Goal: Transaction & Acquisition: Purchase product/service

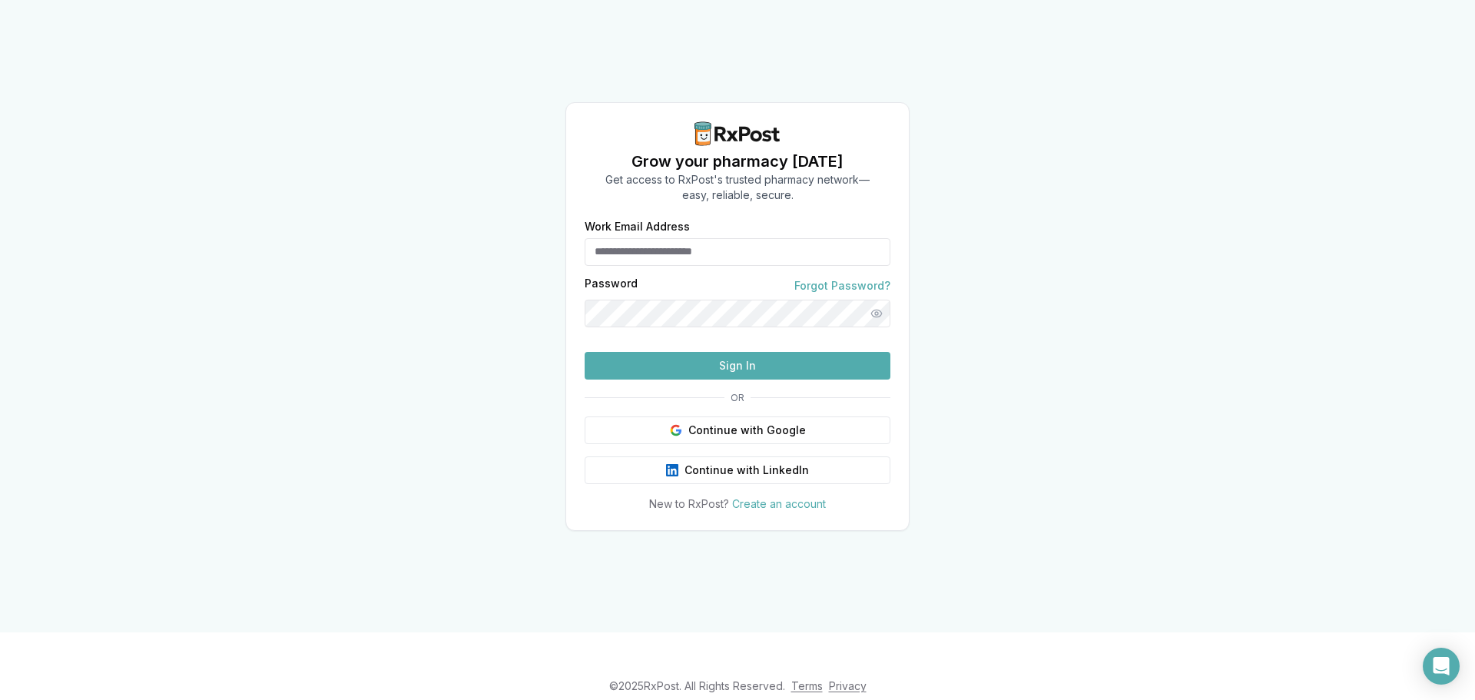
type input "**********"
click at [661, 380] on button "Sign In" at bounding box center [738, 366] width 306 height 28
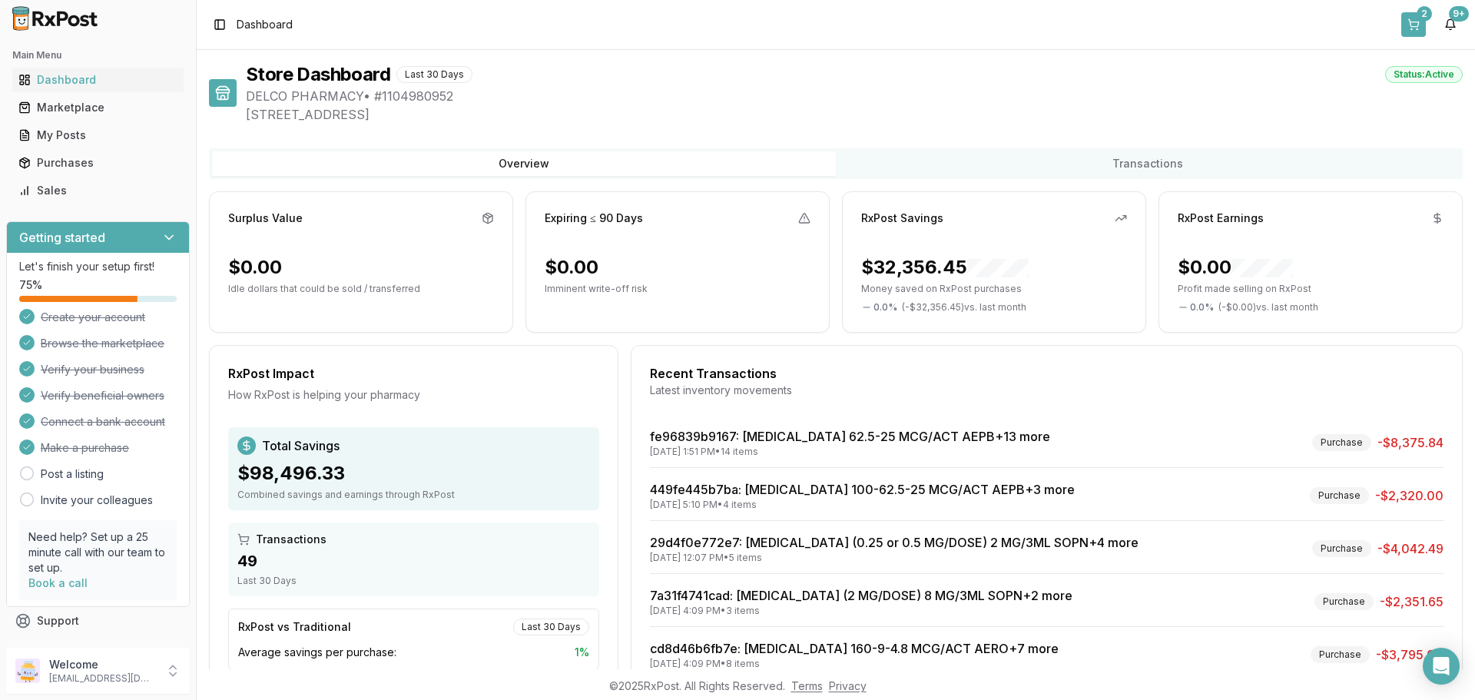
click at [1411, 23] on button "2" at bounding box center [1413, 24] width 25 height 25
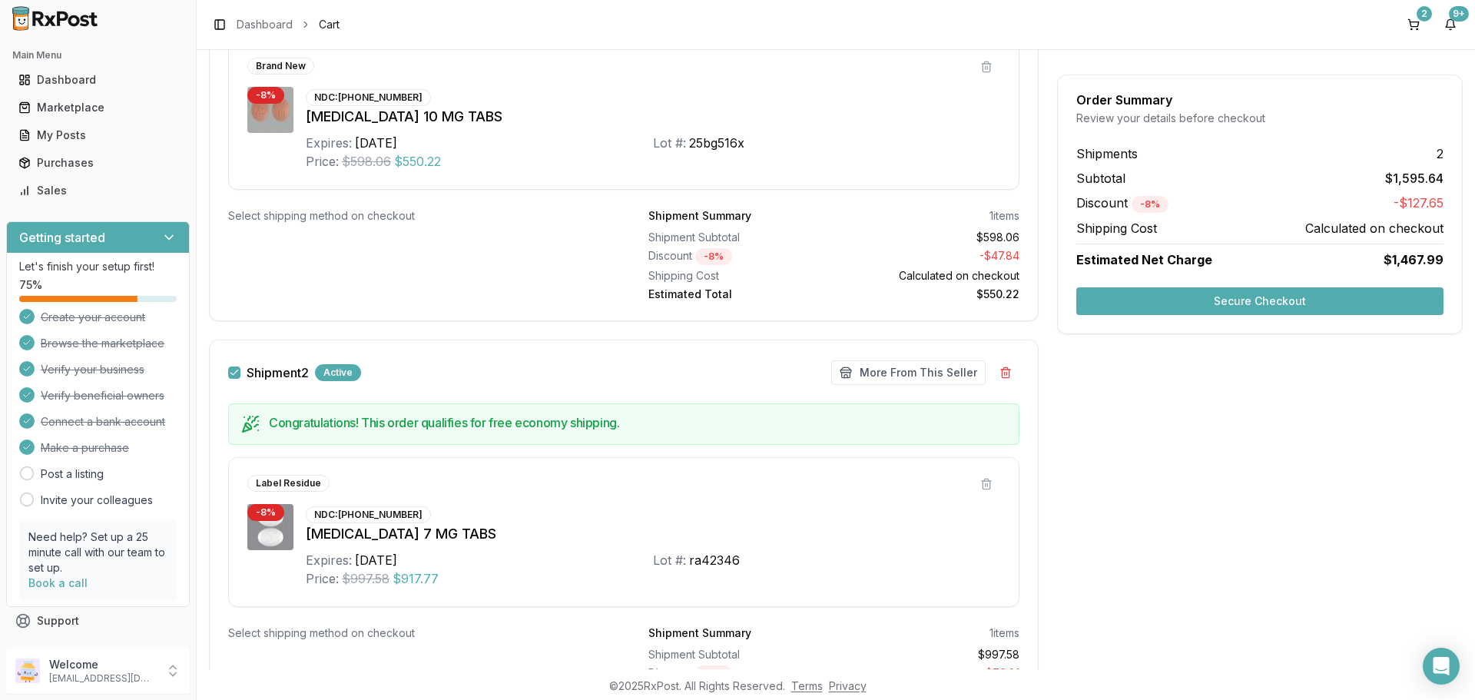
scroll to position [384, 0]
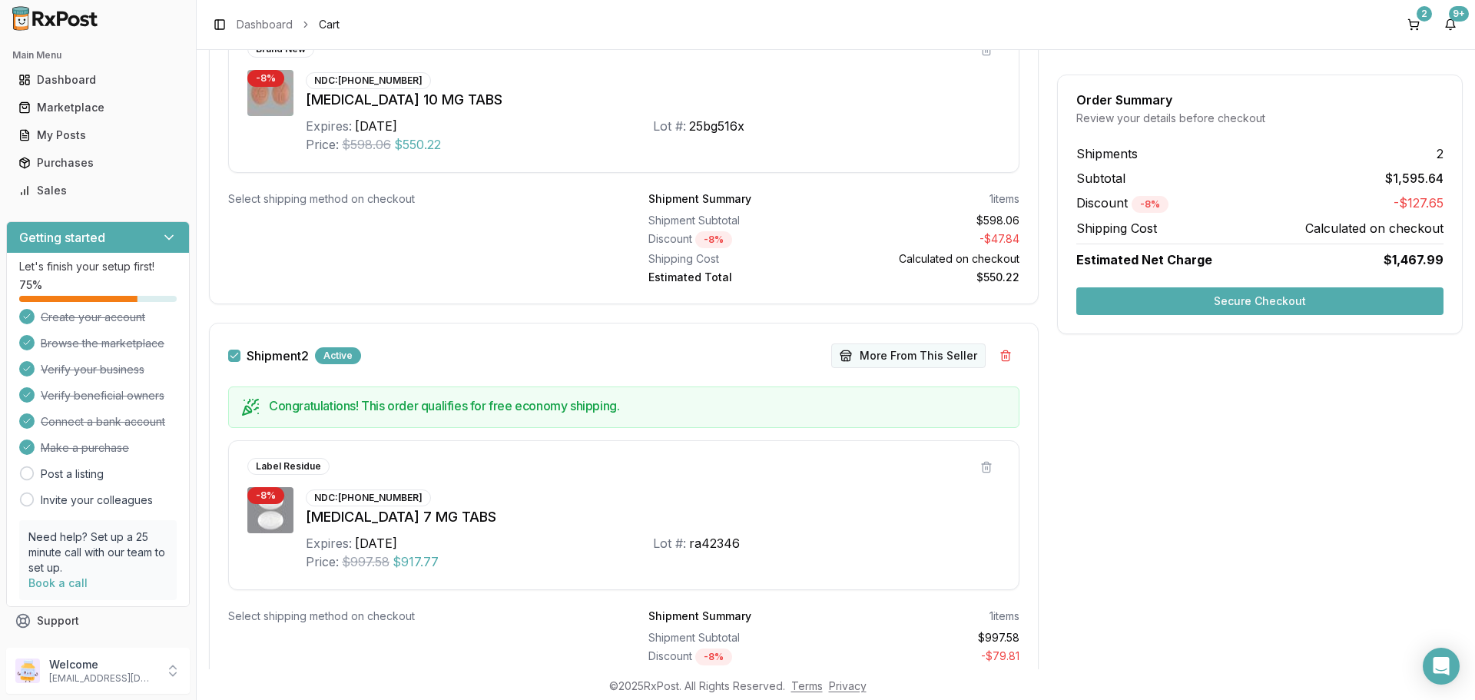
click at [886, 353] on button "More From This Seller" at bounding box center [908, 355] width 154 height 25
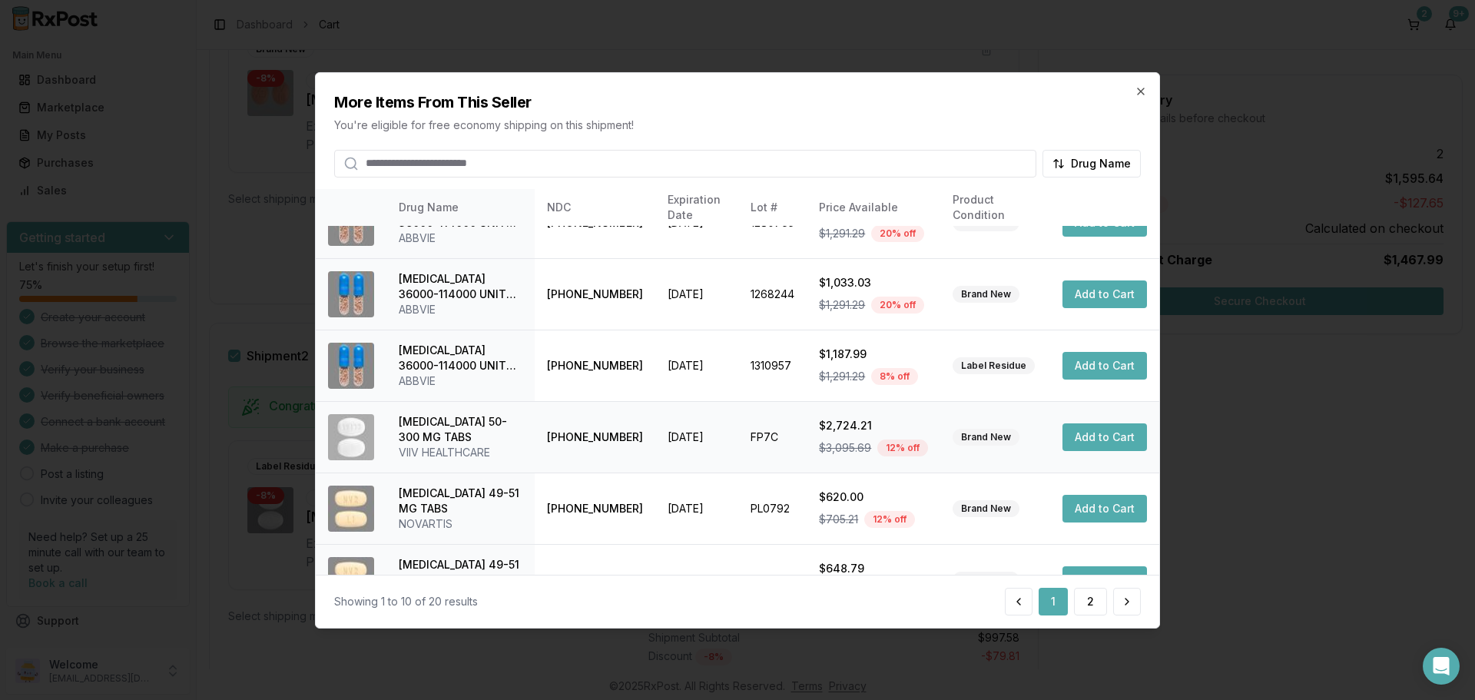
scroll to position [366, 0]
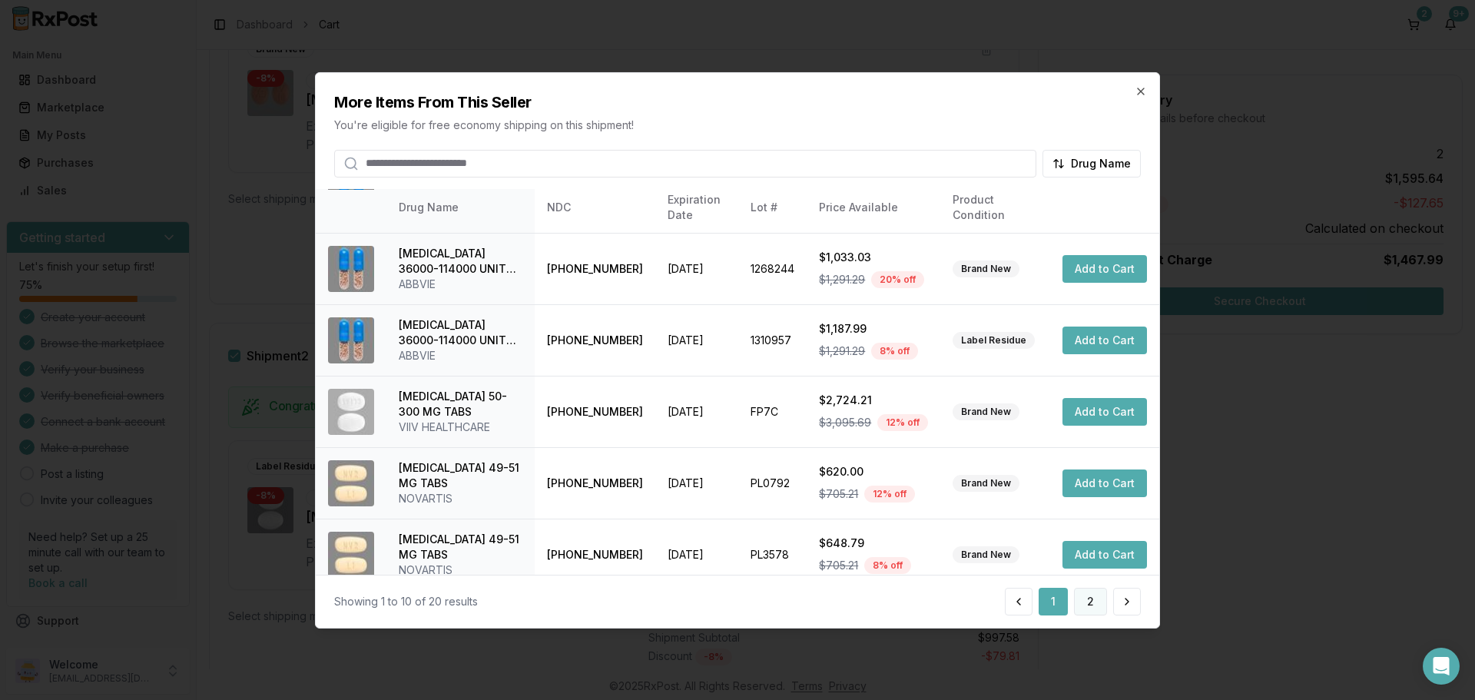
click at [1094, 604] on button "2" at bounding box center [1090, 602] width 33 height 28
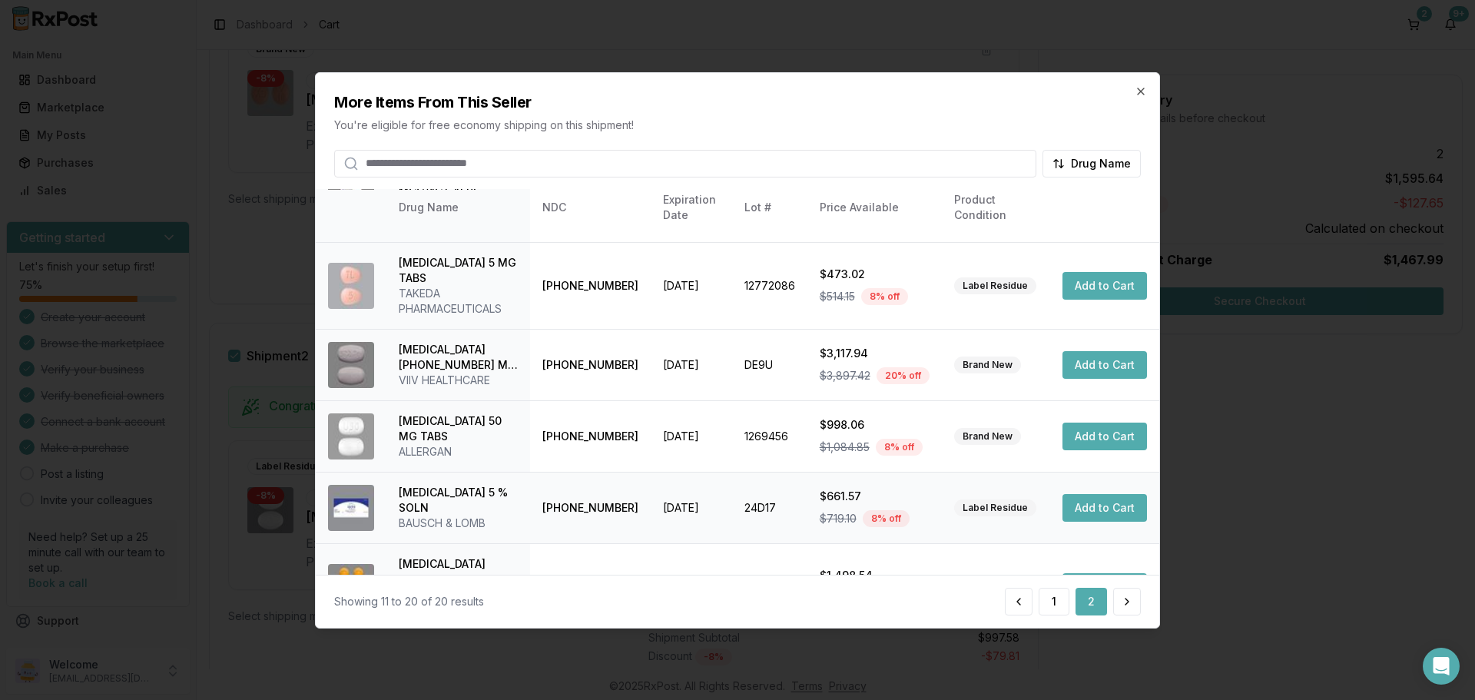
scroll to position [412, 0]
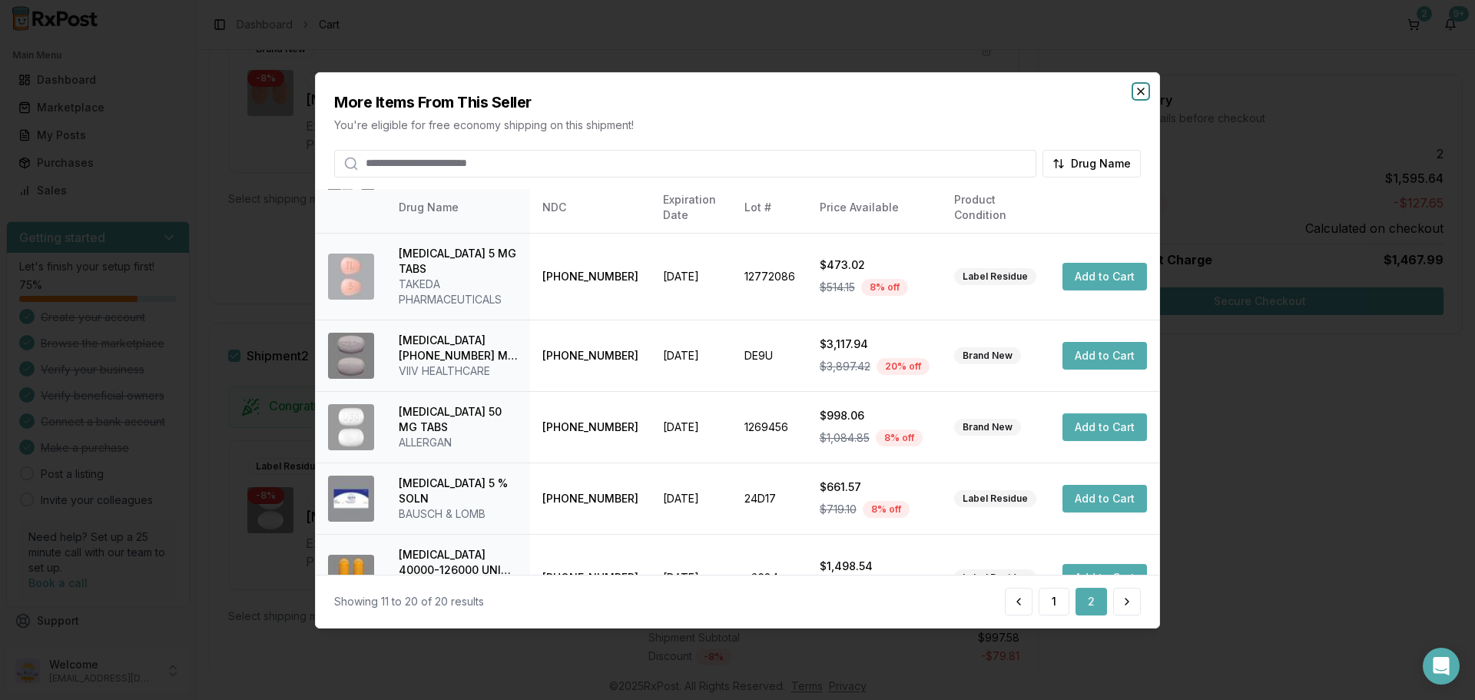
click at [1141, 95] on icon "button" at bounding box center [1141, 91] width 12 height 12
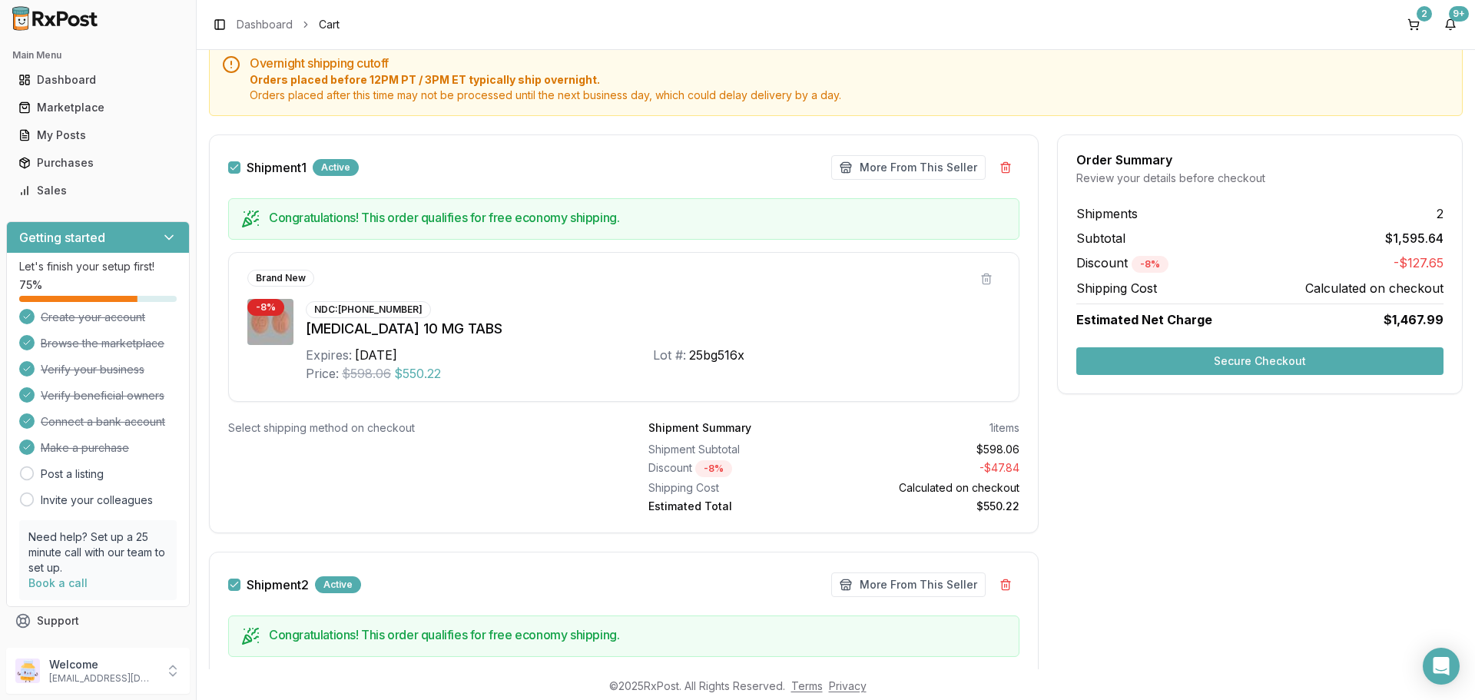
scroll to position [154, 0]
click at [236, 171] on button "Shipment 1" at bounding box center [234, 169] width 12 height 12
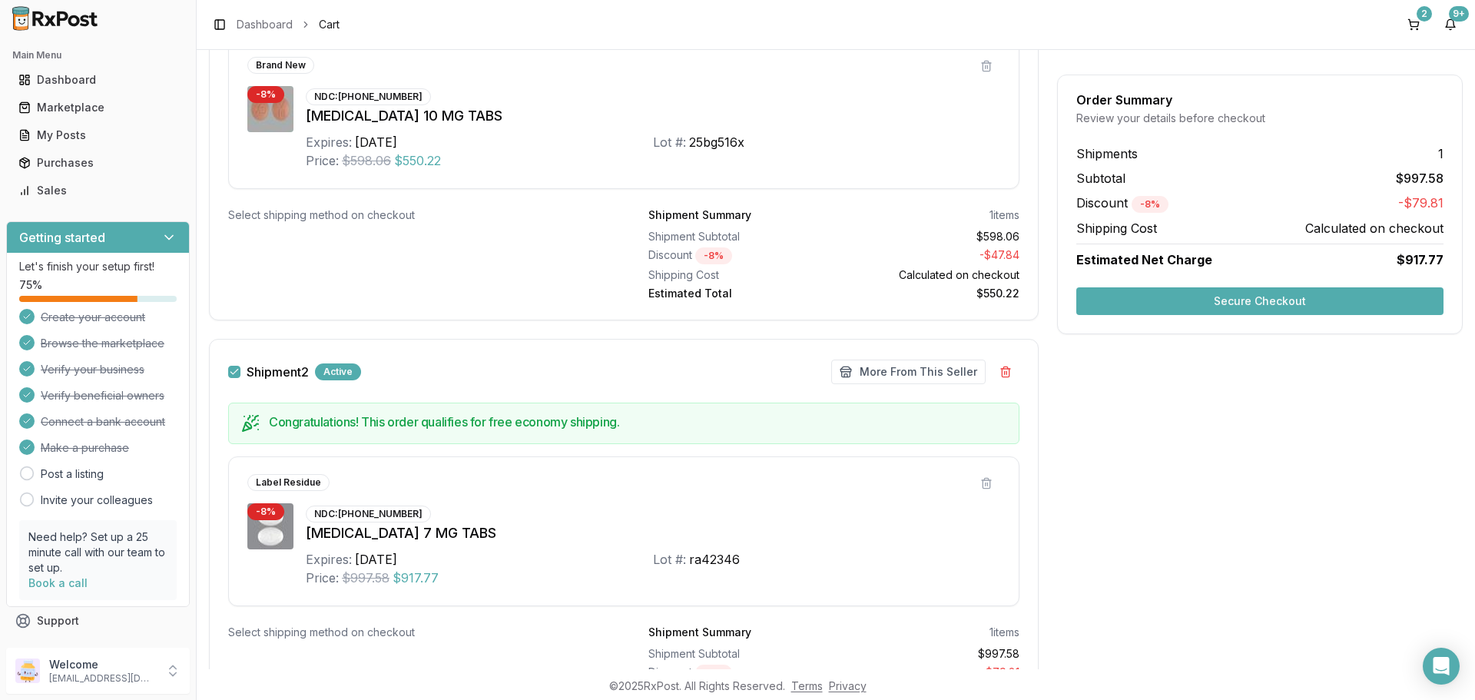
scroll to position [384, 0]
click at [1181, 298] on button "Secure Checkout" at bounding box center [1259, 301] width 367 height 28
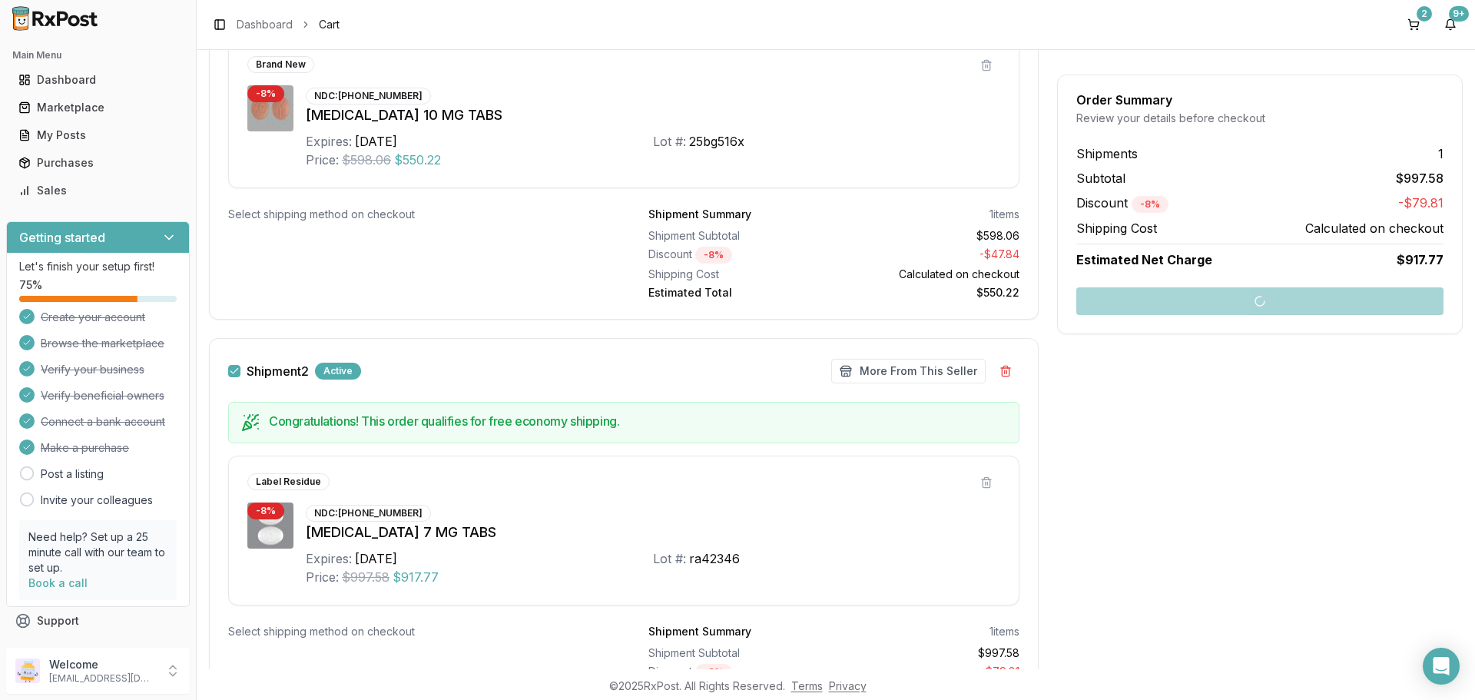
scroll to position [369, 0]
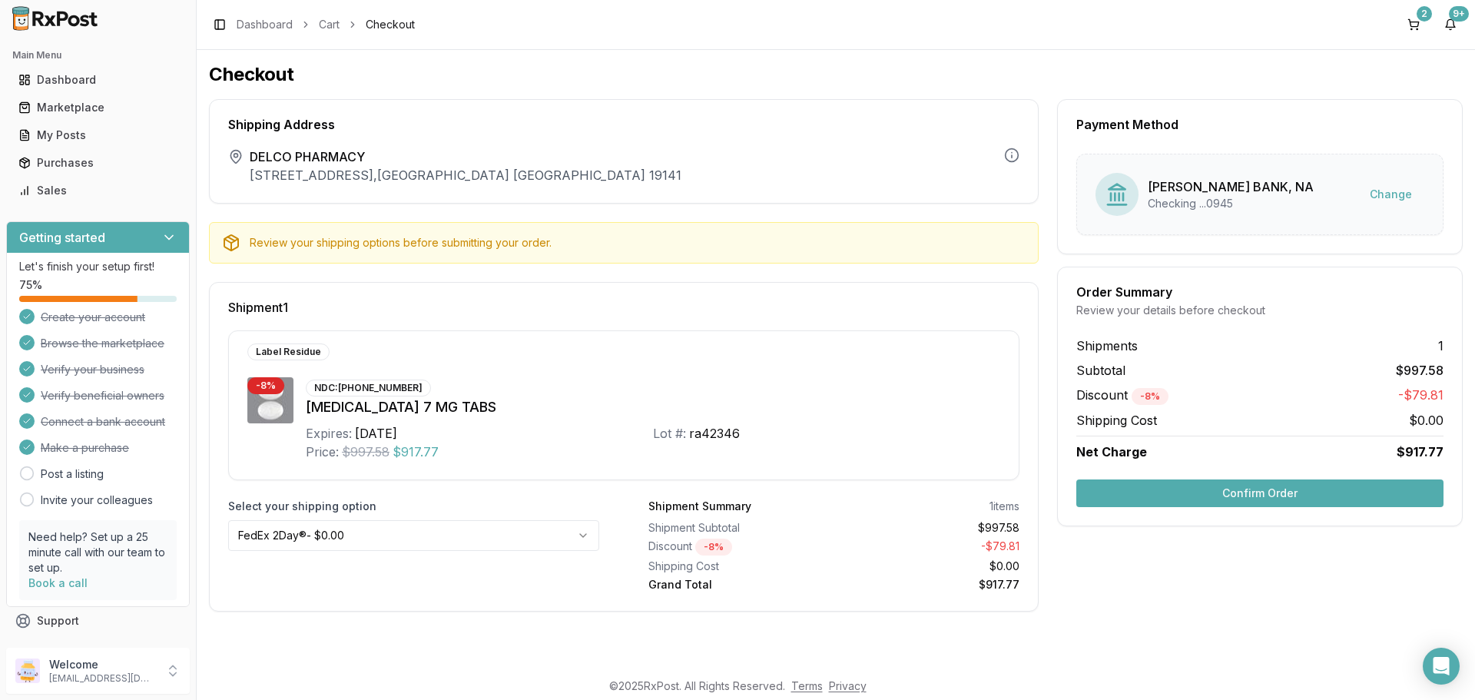
click at [1179, 490] on button "Confirm Order" at bounding box center [1259, 493] width 367 height 28
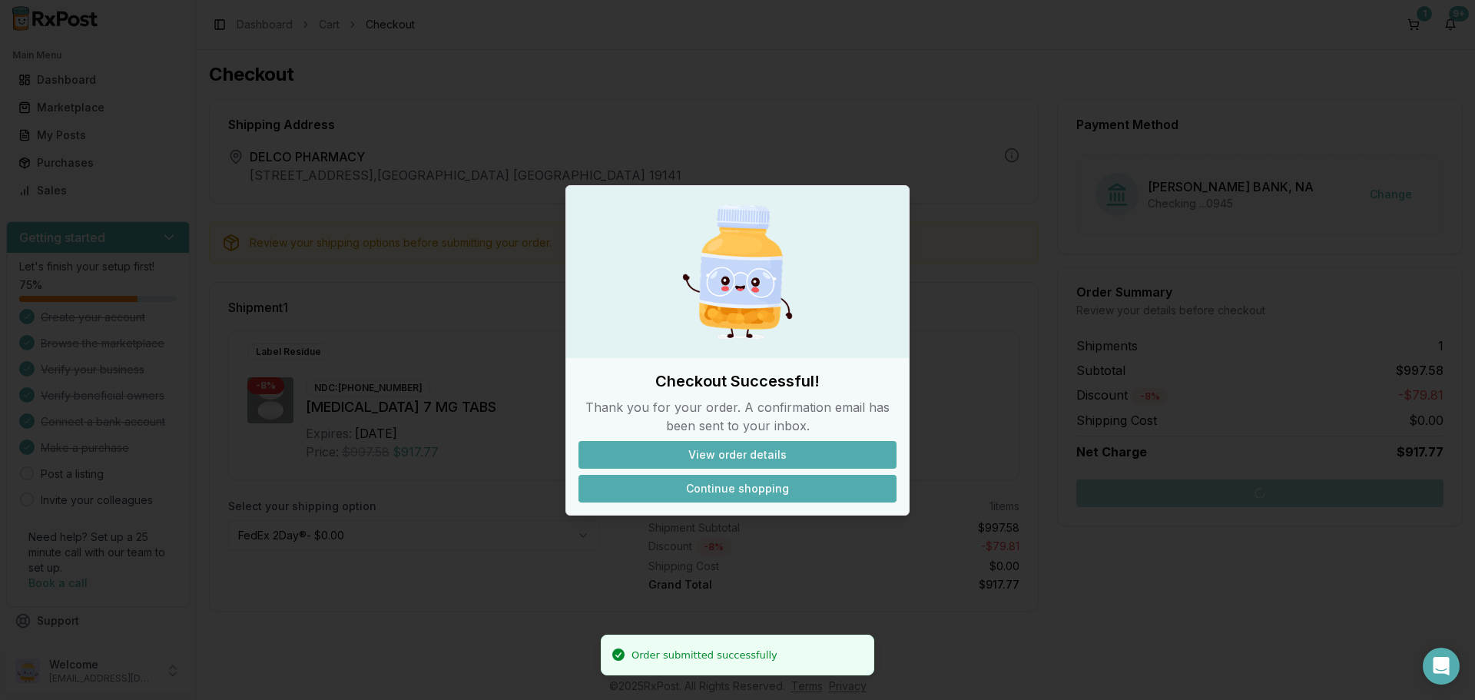
click at [711, 489] on button "Continue shopping" at bounding box center [737, 489] width 318 height 28
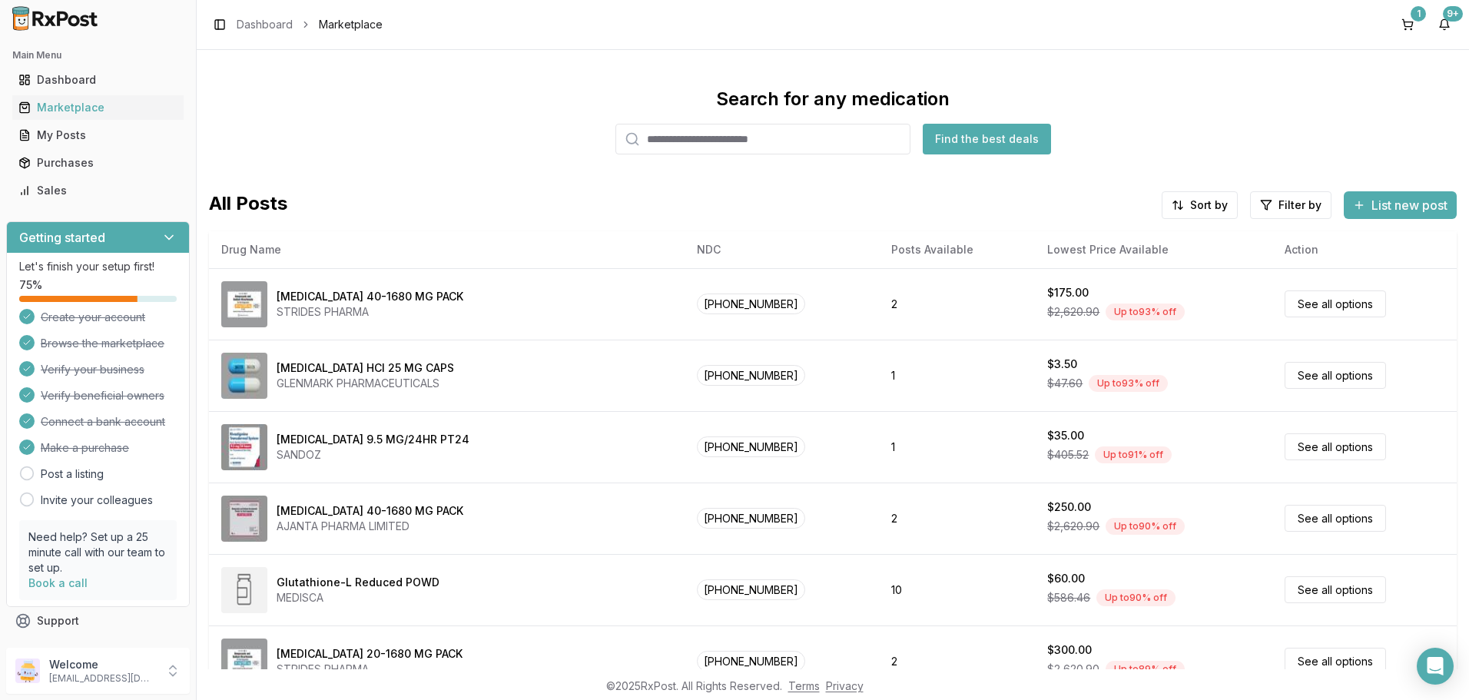
click at [675, 144] on input "search" at bounding box center [762, 139] width 295 height 31
type input "*******"
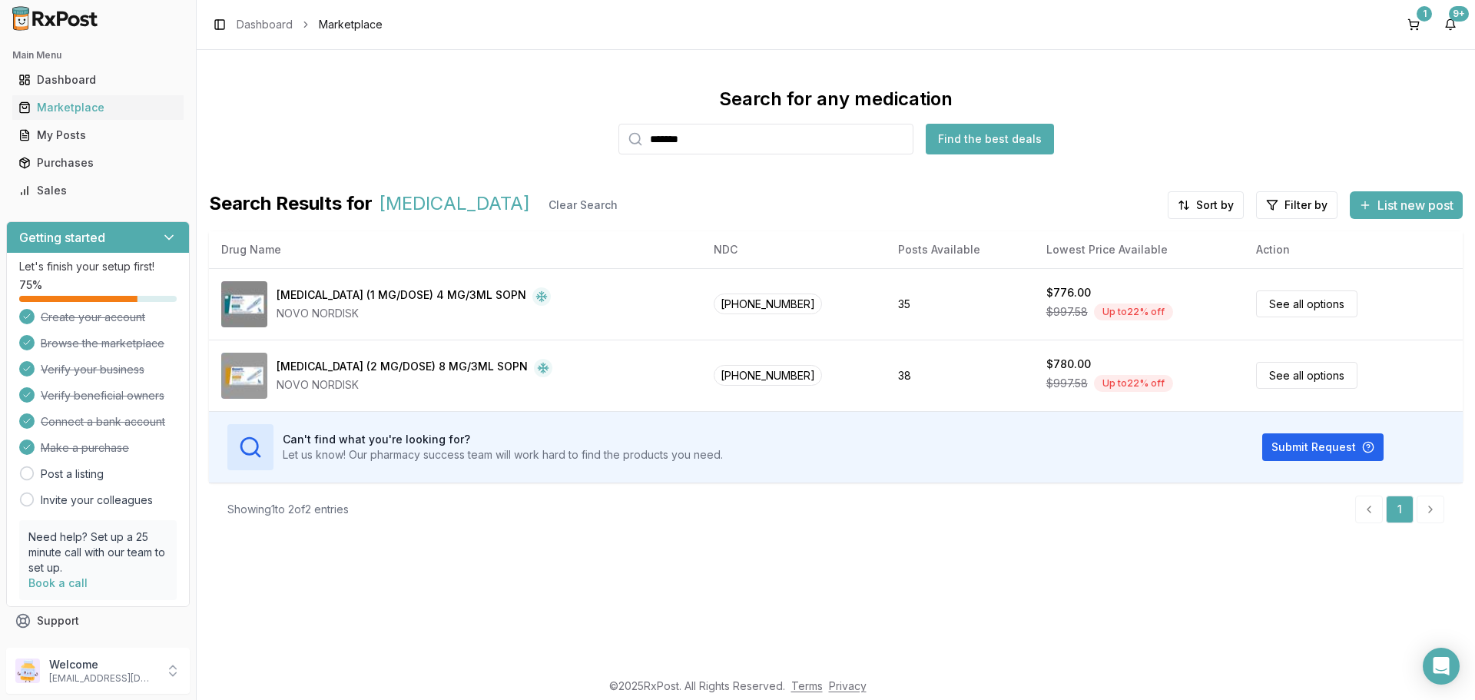
click at [900, 139] on input "*******" at bounding box center [765, 139] width 295 height 31
type input "*********"
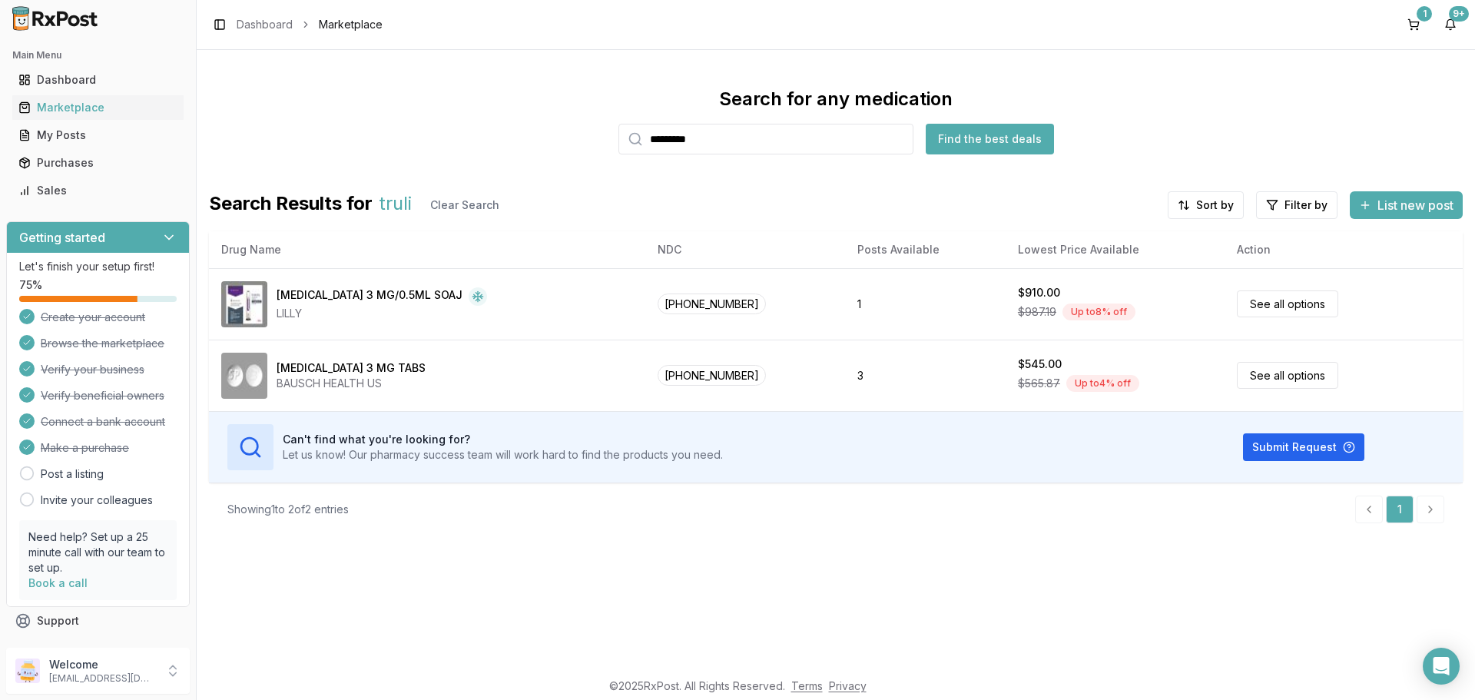
click at [987, 133] on button "Find the best deals" at bounding box center [990, 139] width 128 height 31
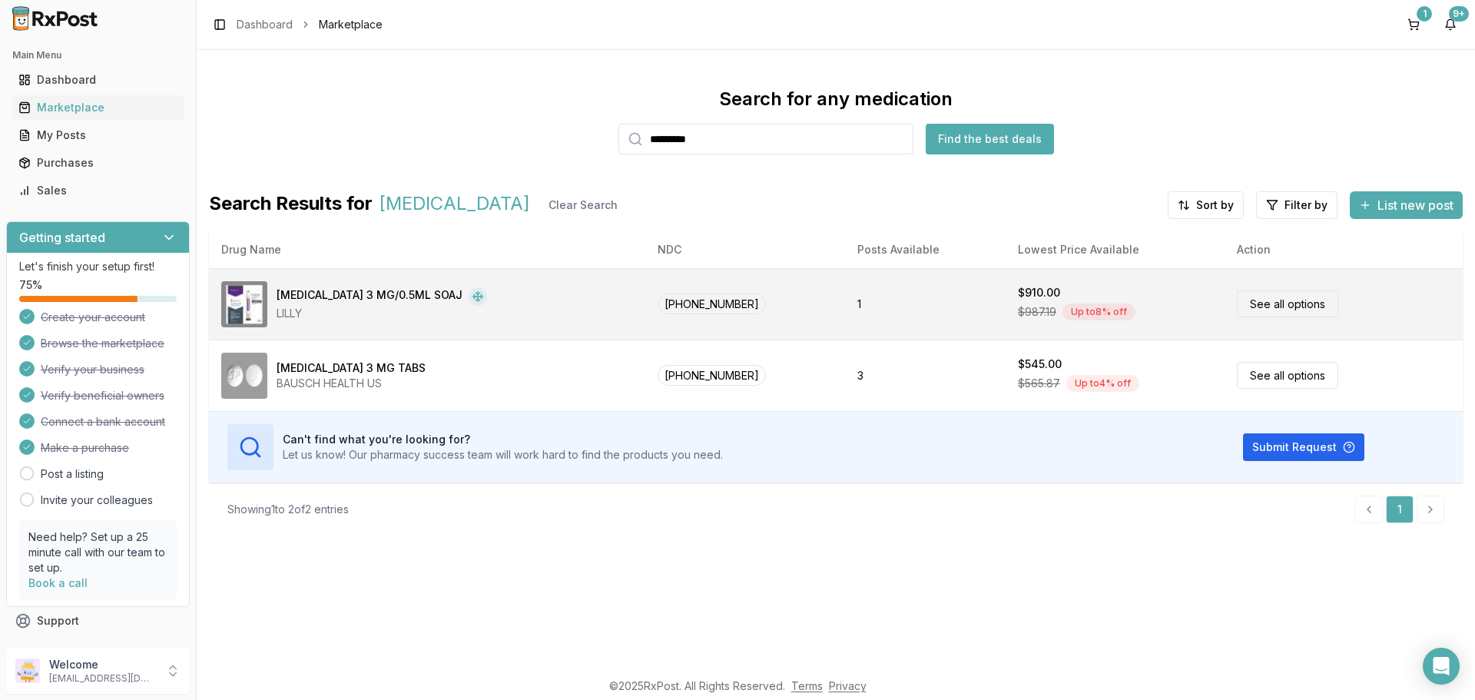
click at [1243, 301] on link "See all options" at bounding box center [1287, 303] width 101 height 27
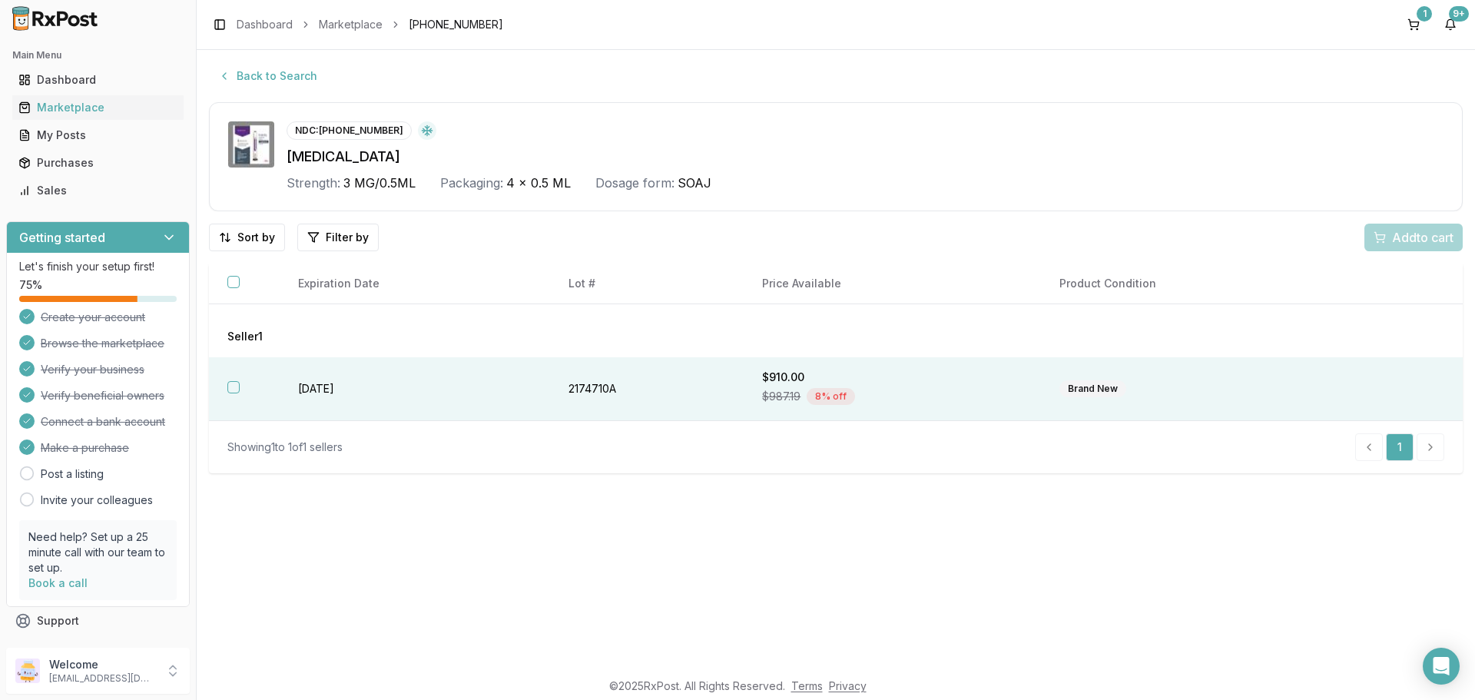
click at [232, 381] on button "button" at bounding box center [233, 387] width 12 height 12
click at [1375, 240] on div "Add 1 to cart" at bounding box center [1410, 237] width 85 height 18
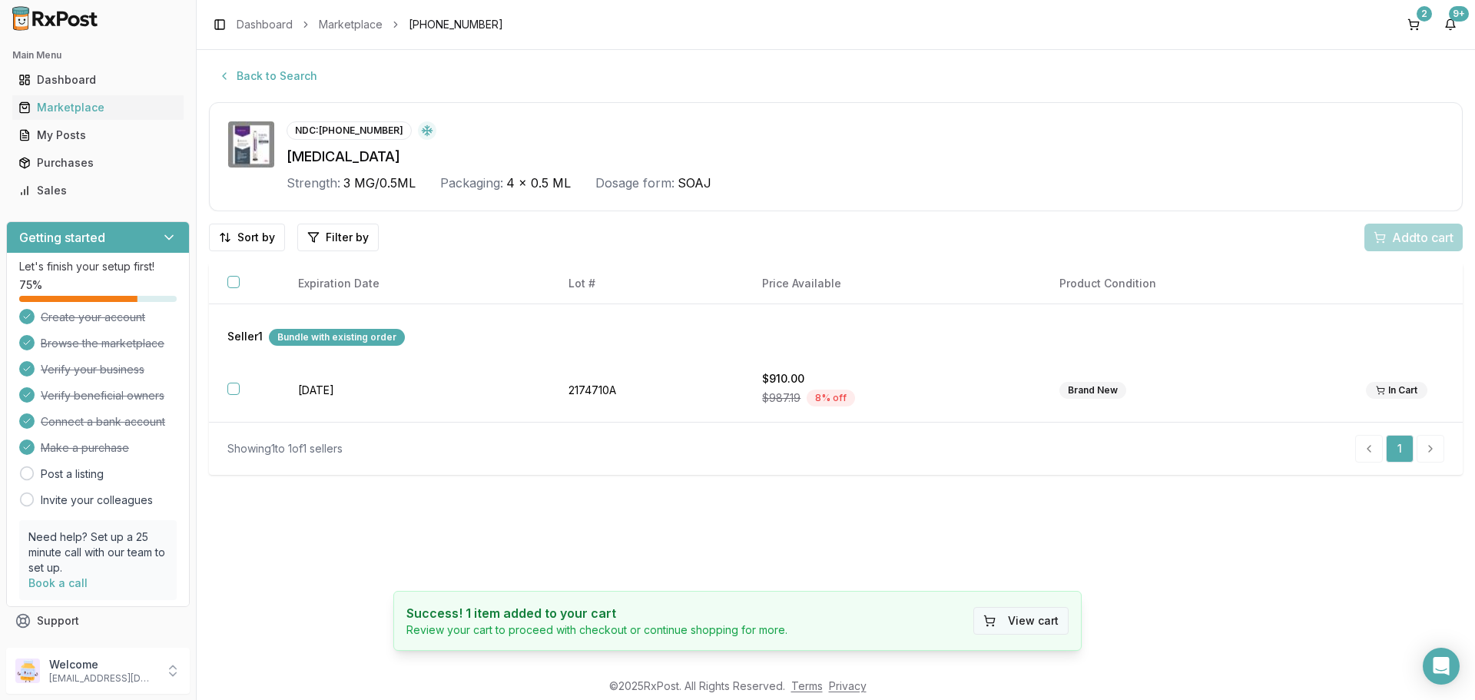
click at [1029, 623] on button "View cart" at bounding box center [1020, 621] width 95 height 28
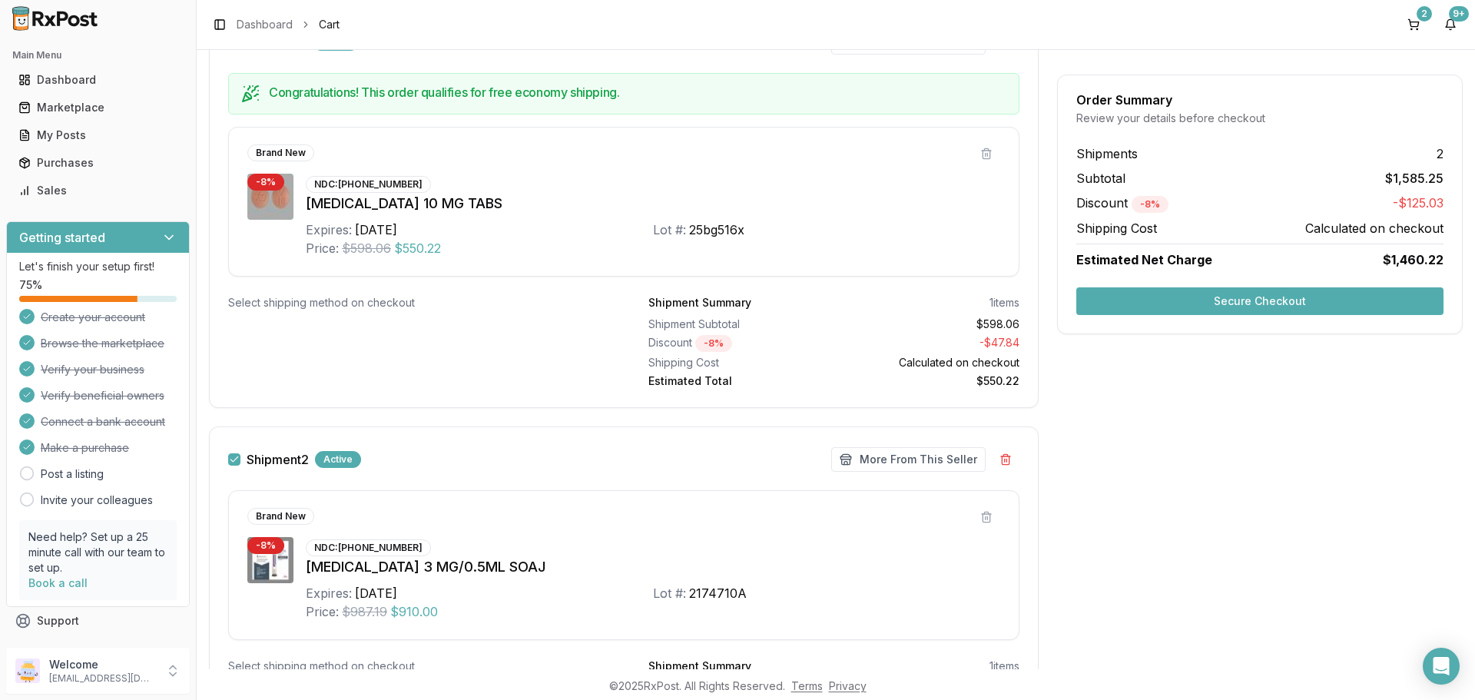
scroll to position [384, 0]
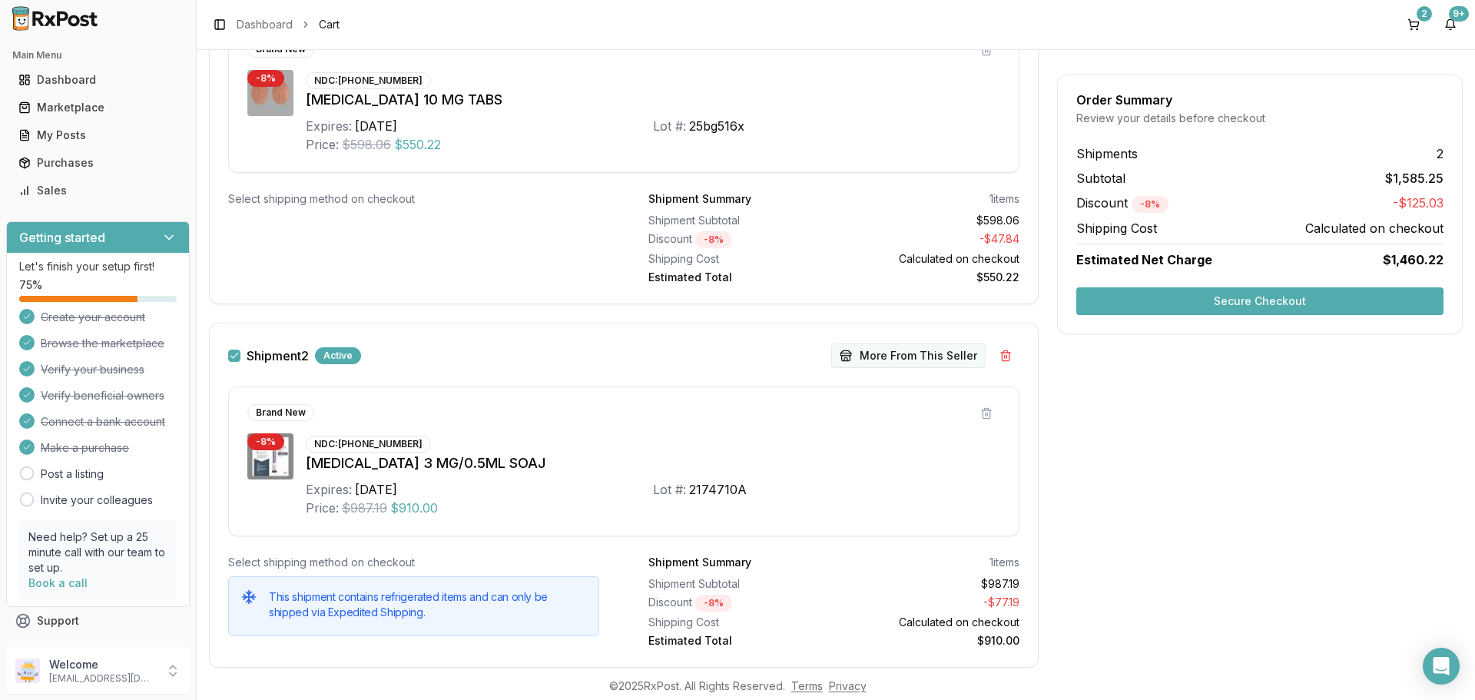
click at [873, 361] on button "More From This Seller" at bounding box center [908, 355] width 154 height 25
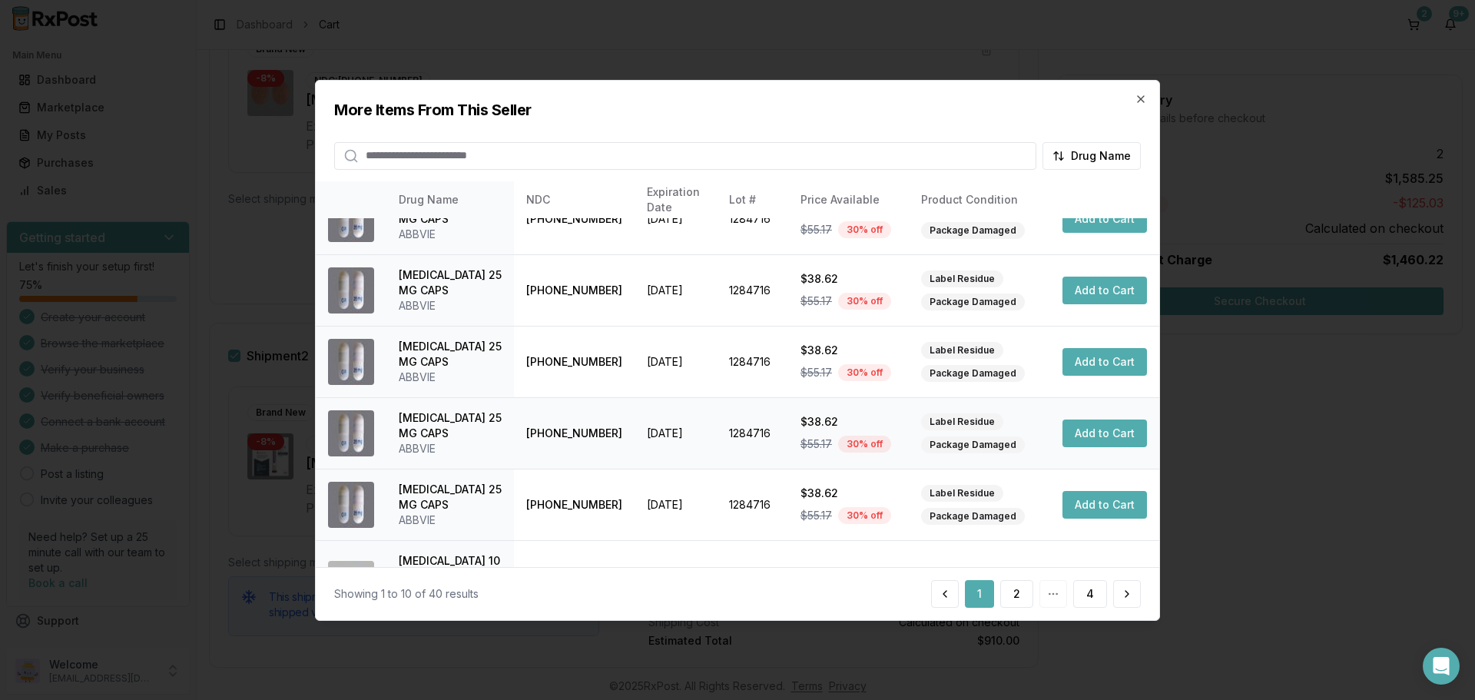
scroll to position [396, 0]
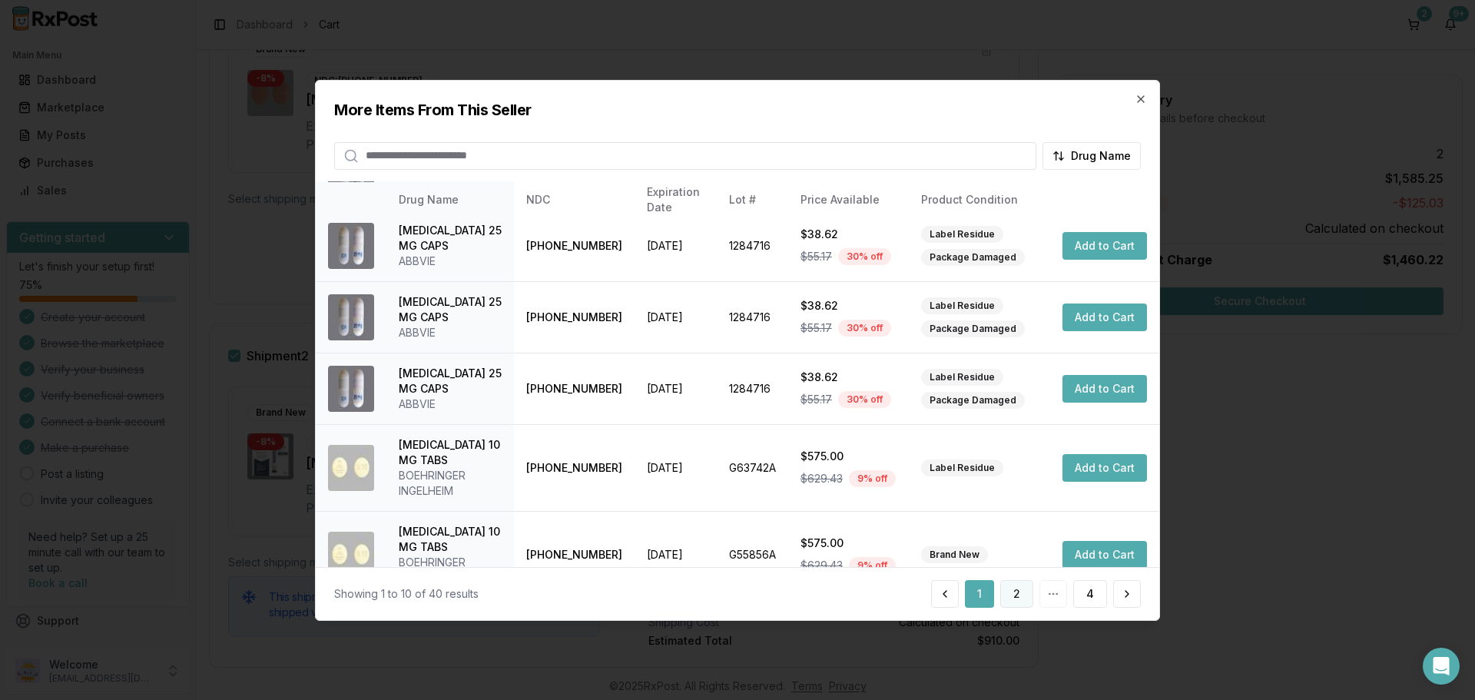
click at [1025, 596] on button "2" at bounding box center [1016, 594] width 33 height 28
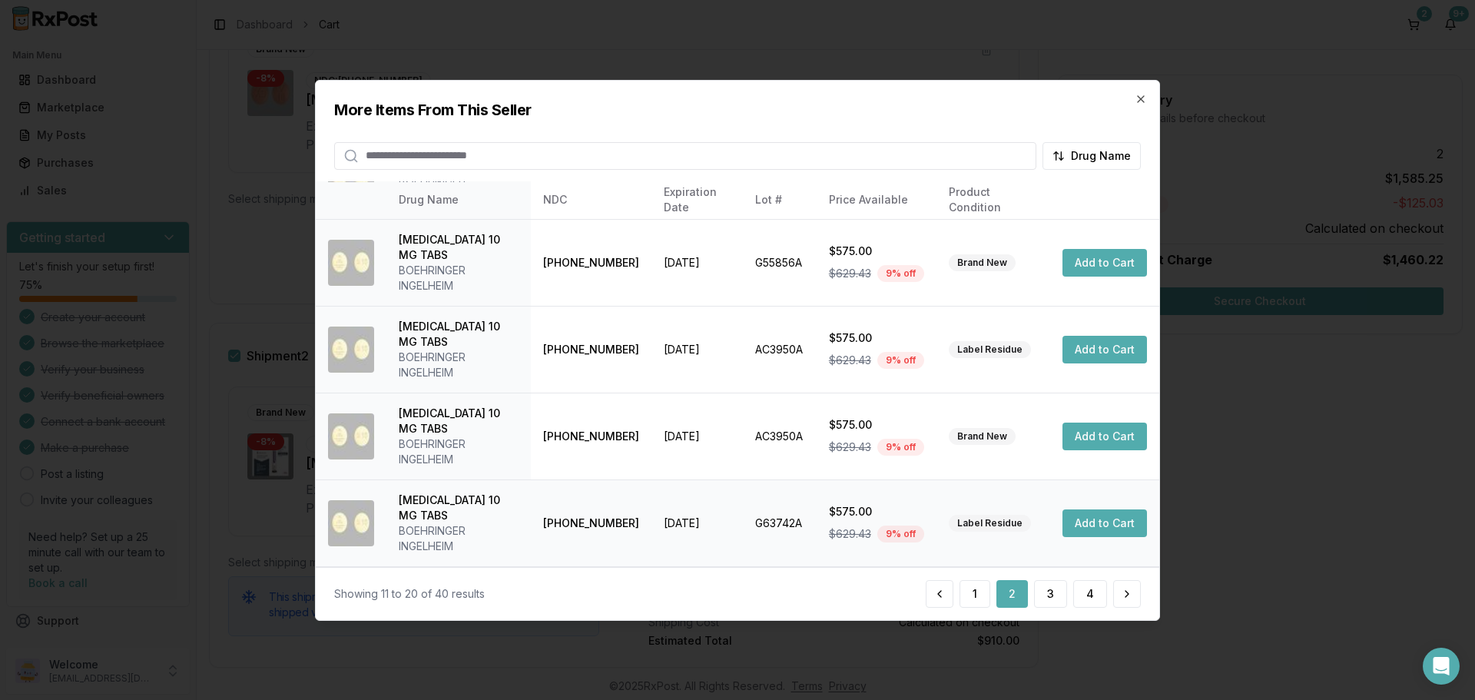
scroll to position [366, 0]
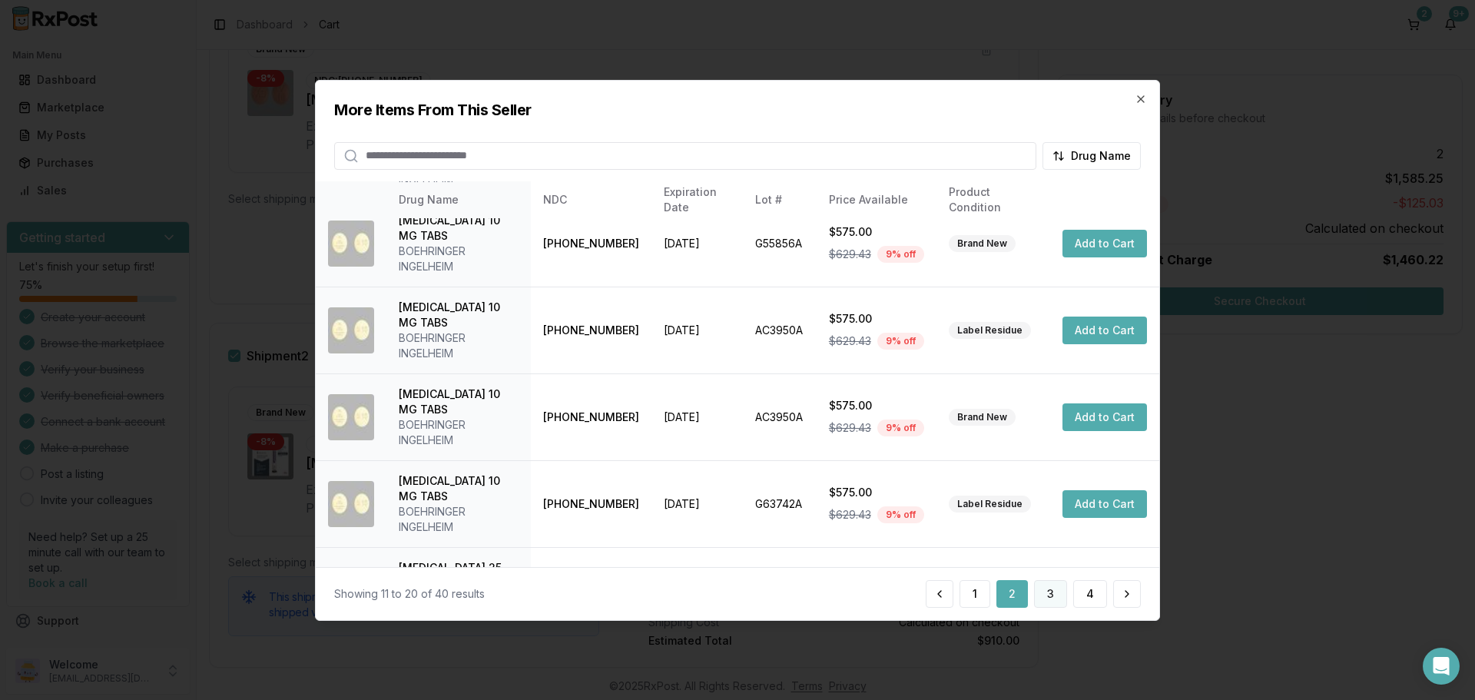
click at [1046, 592] on button "3" at bounding box center [1050, 594] width 33 height 28
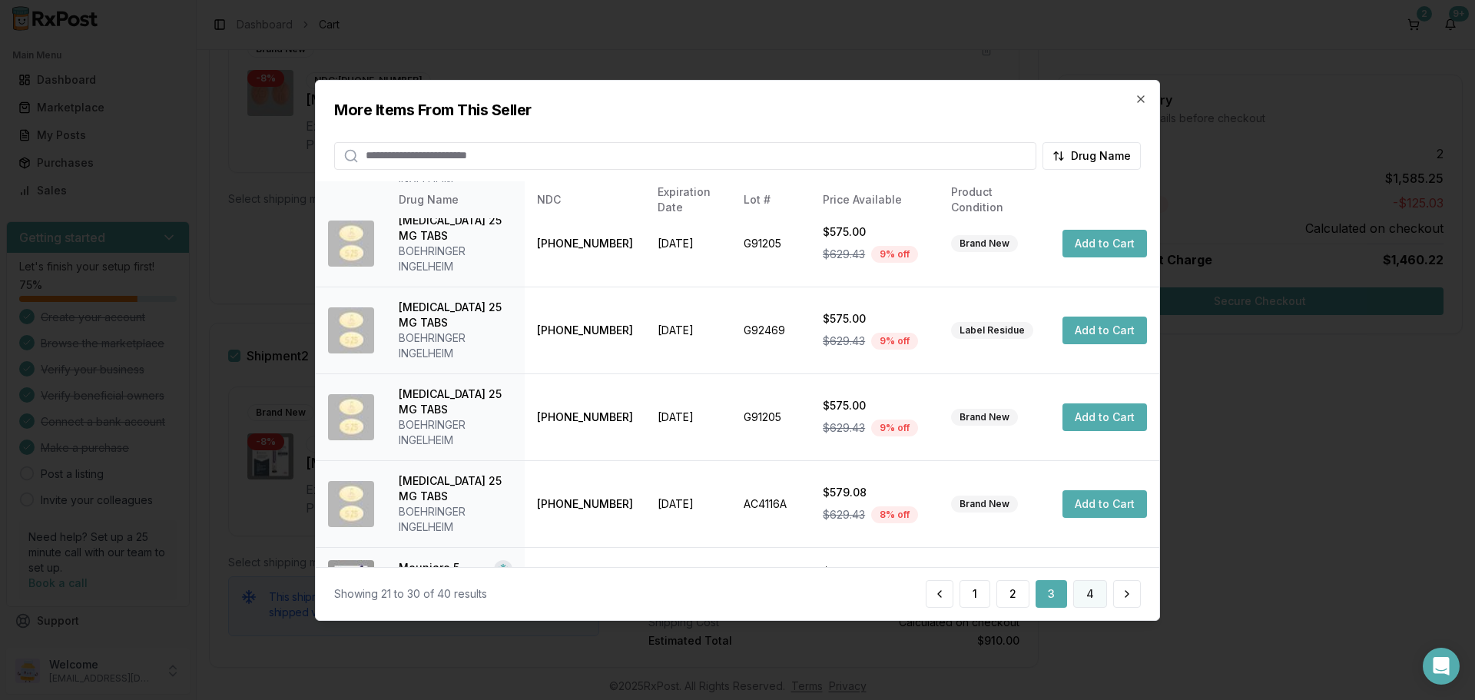
click at [1090, 588] on button "4" at bounding box center [1090, 594] width 34 height 28
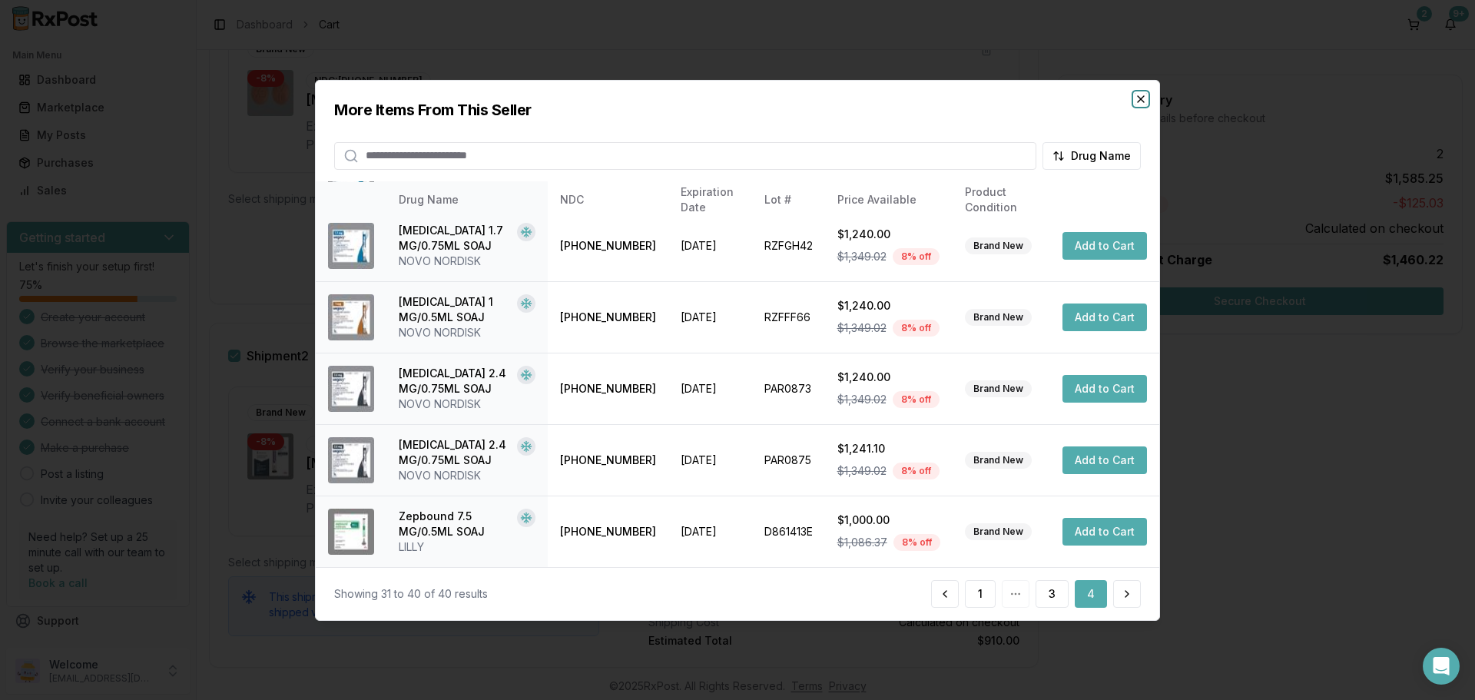
click at [1135, 93] on icon "button" at bounding box center [1141, 98] width 12 height 12
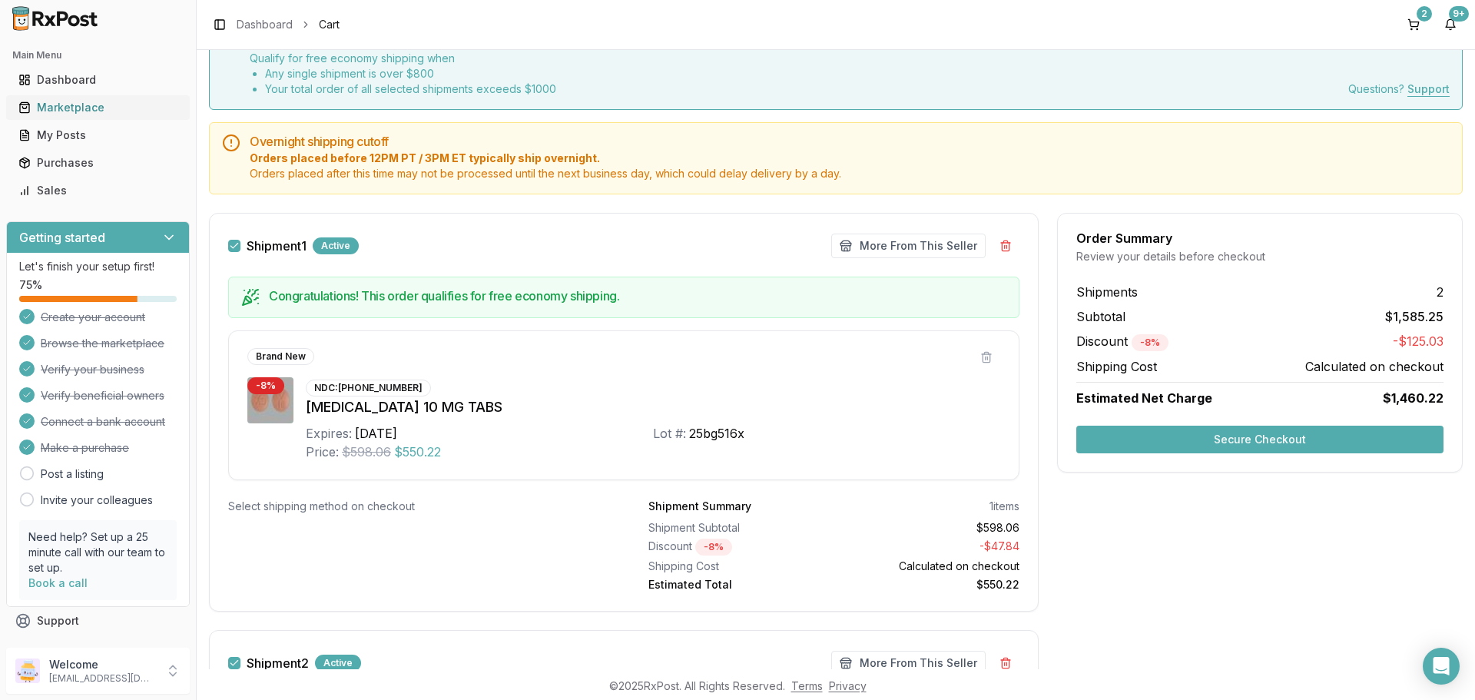
click at [97, 104] on div "Marketplace" at bounding box center [97, 107] width 159 height 15
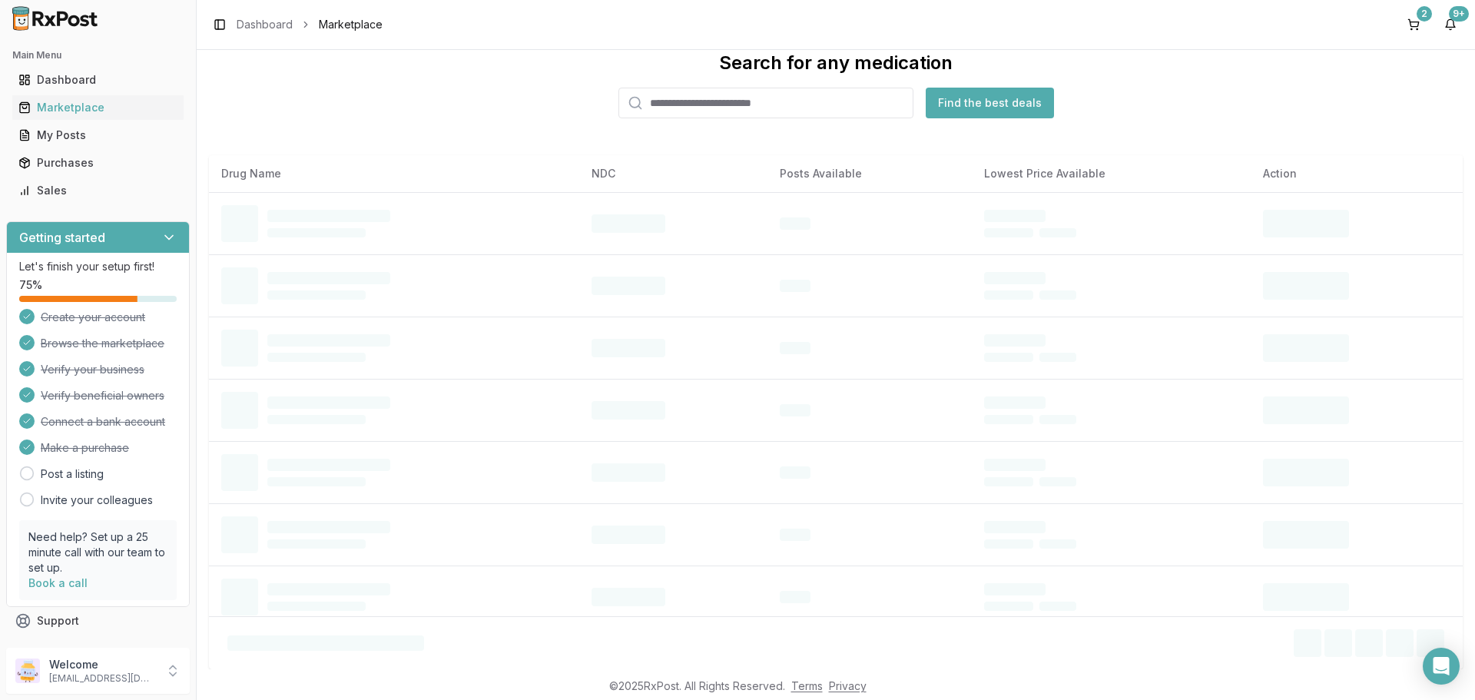
scroll to position [70, 0]
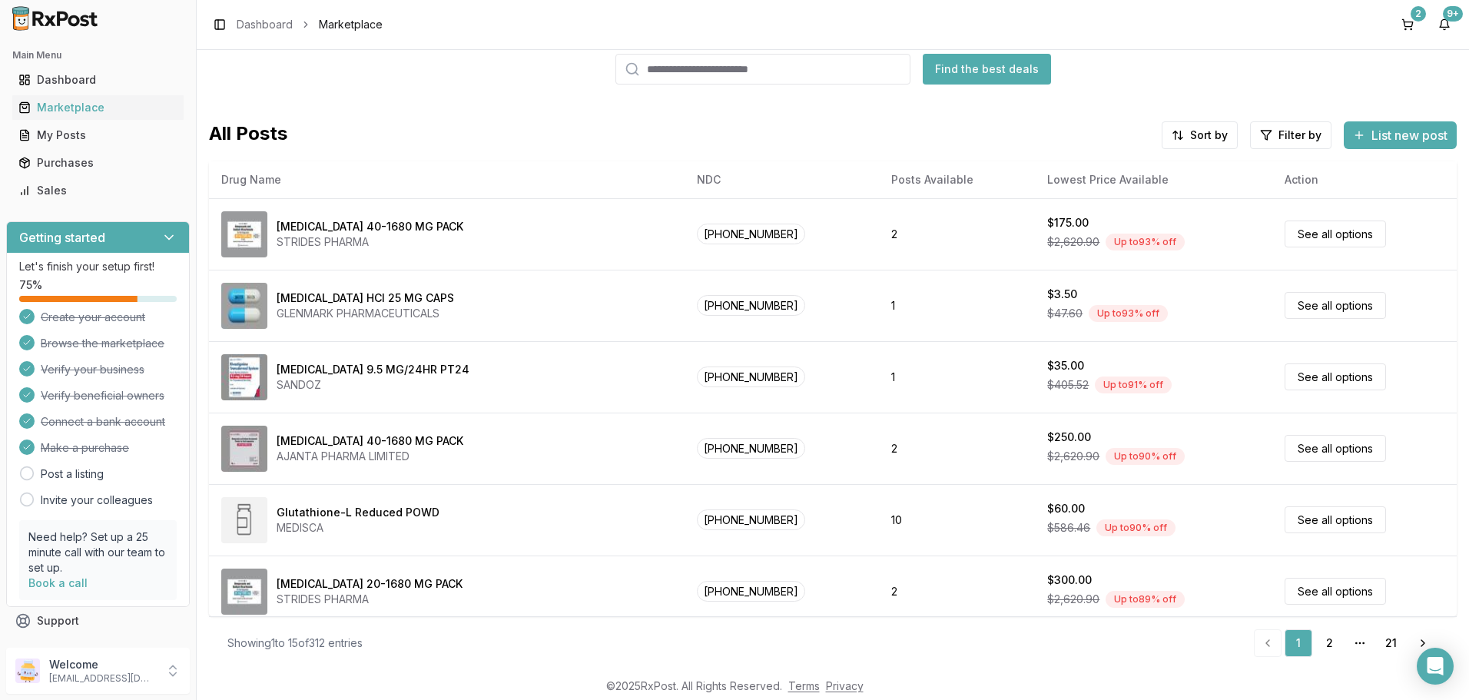
click at [685, 101] on div "Search for any medication Find the best deals All Posts Sort by Filter by List …" at bounding box center [833, 308] width 1248 height 582
click at [691, 67] on input "search" at bounding box center [762, 69] width 295 height 31
type input "********"
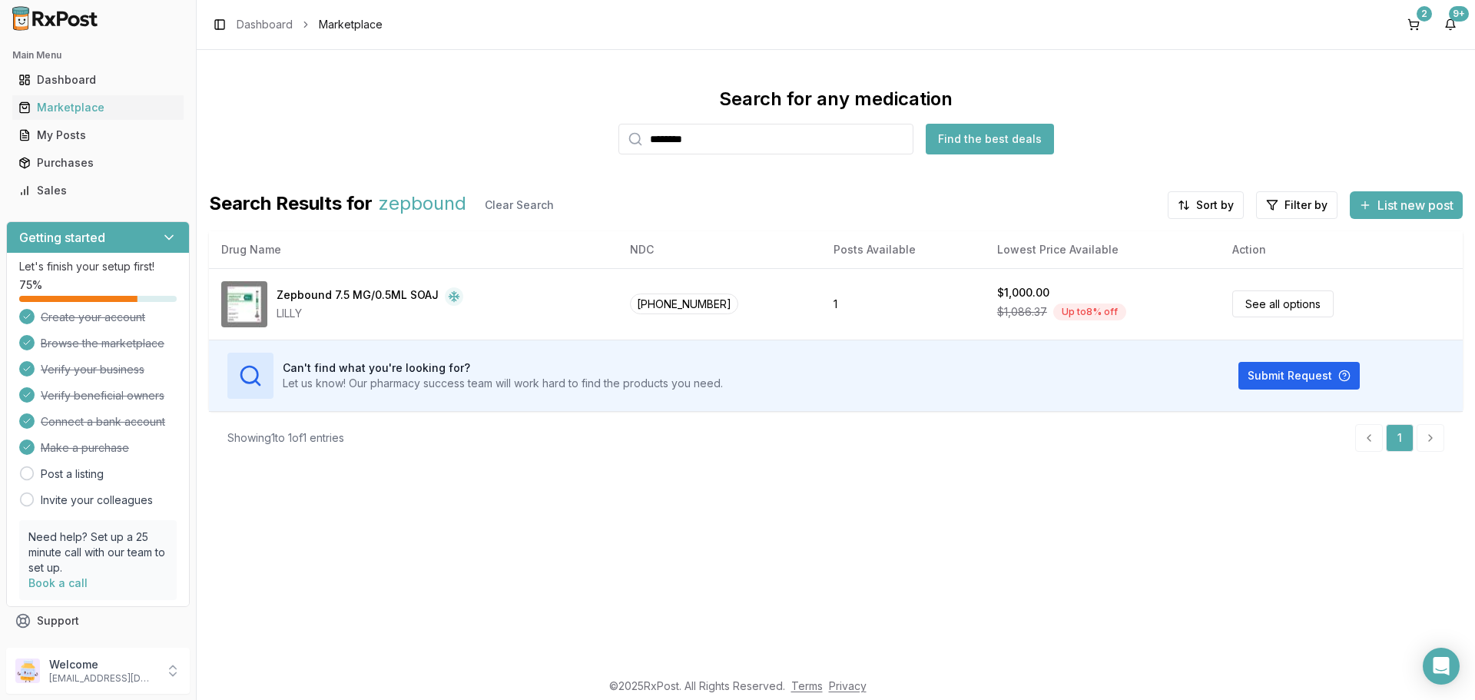
click at [899, 136] on input "********" at bounding box center [765, 139] width 295 height 31
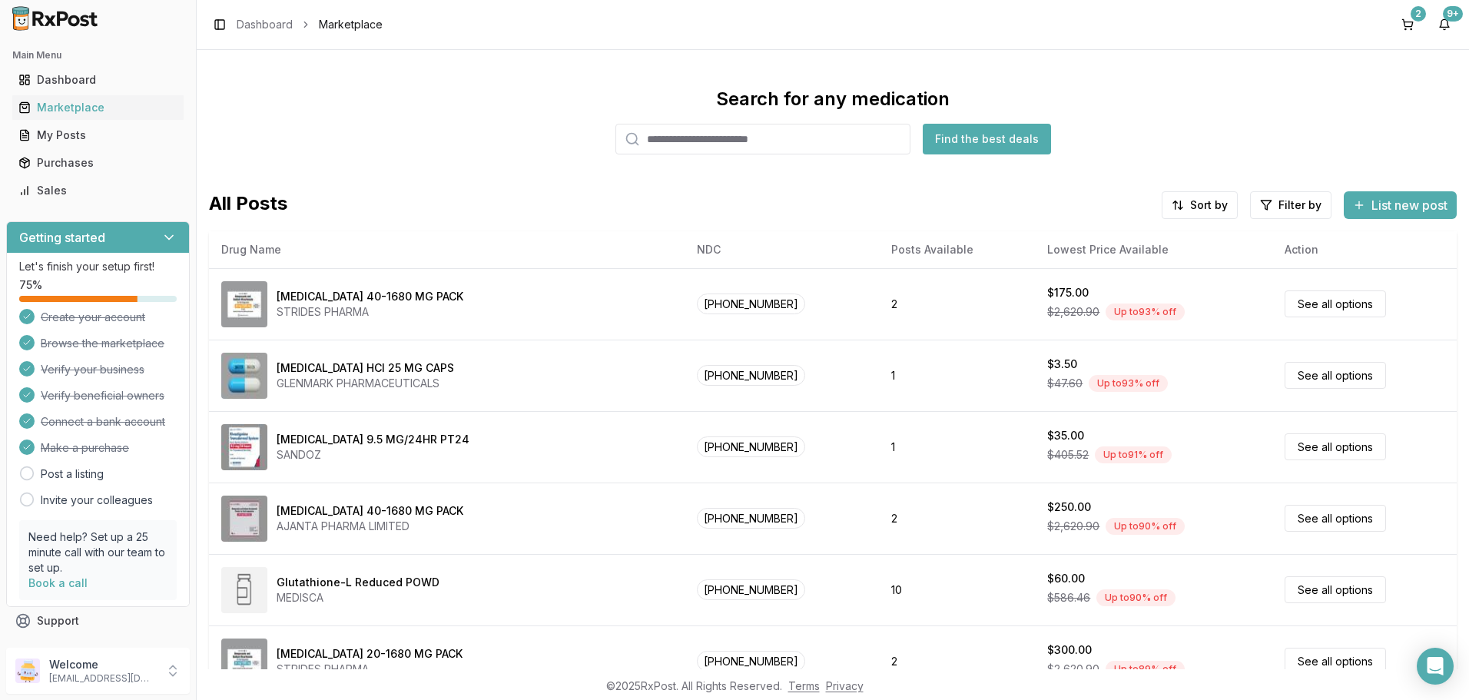
click at [694, 139] on input "search" at bounding box center [762, 139] width 295 height 31
type input "******"
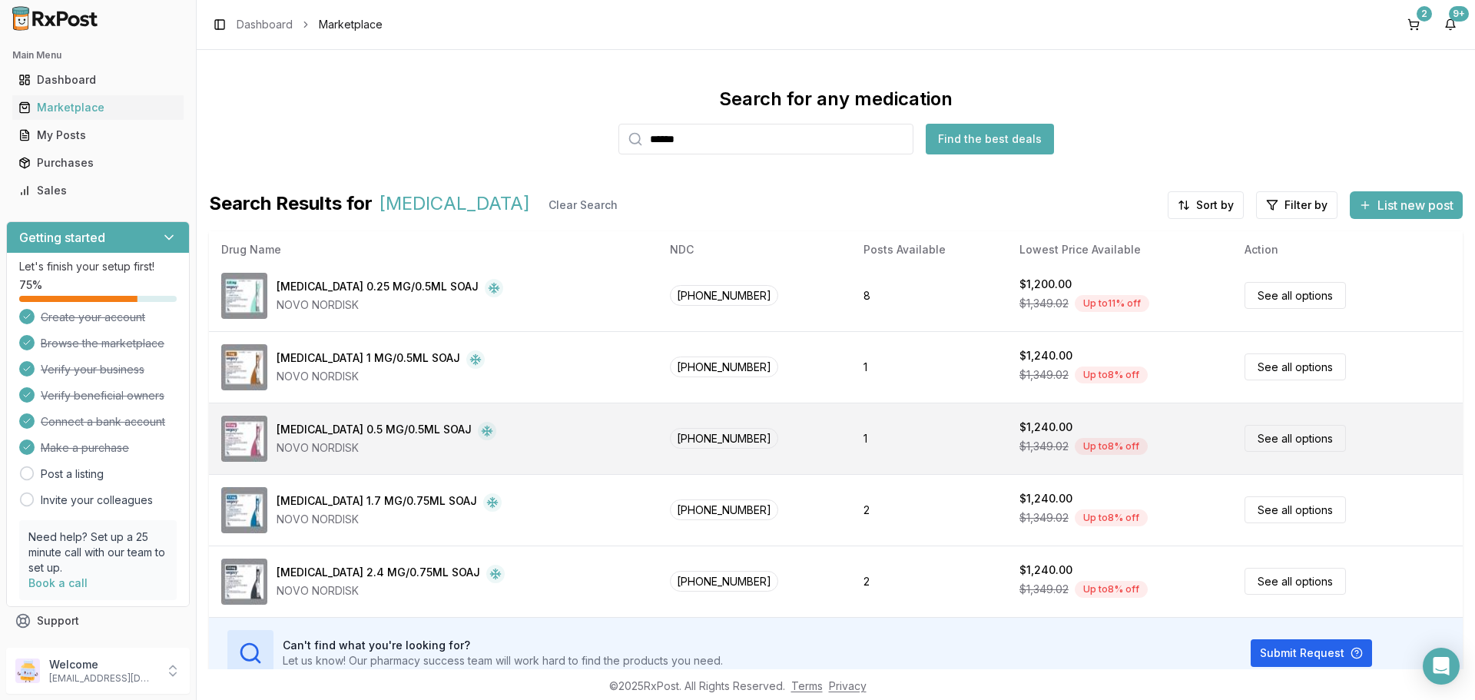
scroll to position [11, 0]
click at [1263, 440] on link "See all options" at bounding box center [1295, 436] width 101 height 27
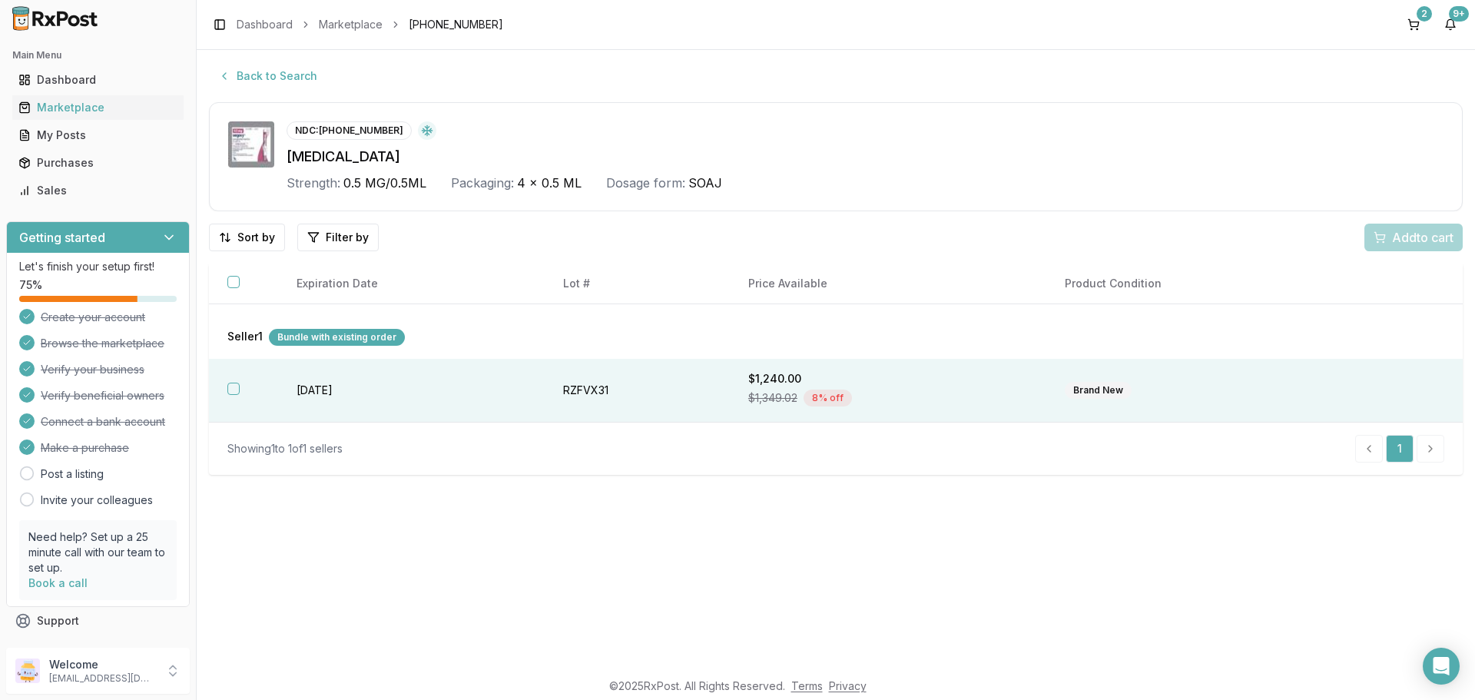
click at [230, 388] on button "button" at bounding box center [233, 389] width 12 height 12
click at [1420, 240] on span "Add 1 to cart" at bounding box center [1420, 237] width 67 height 18
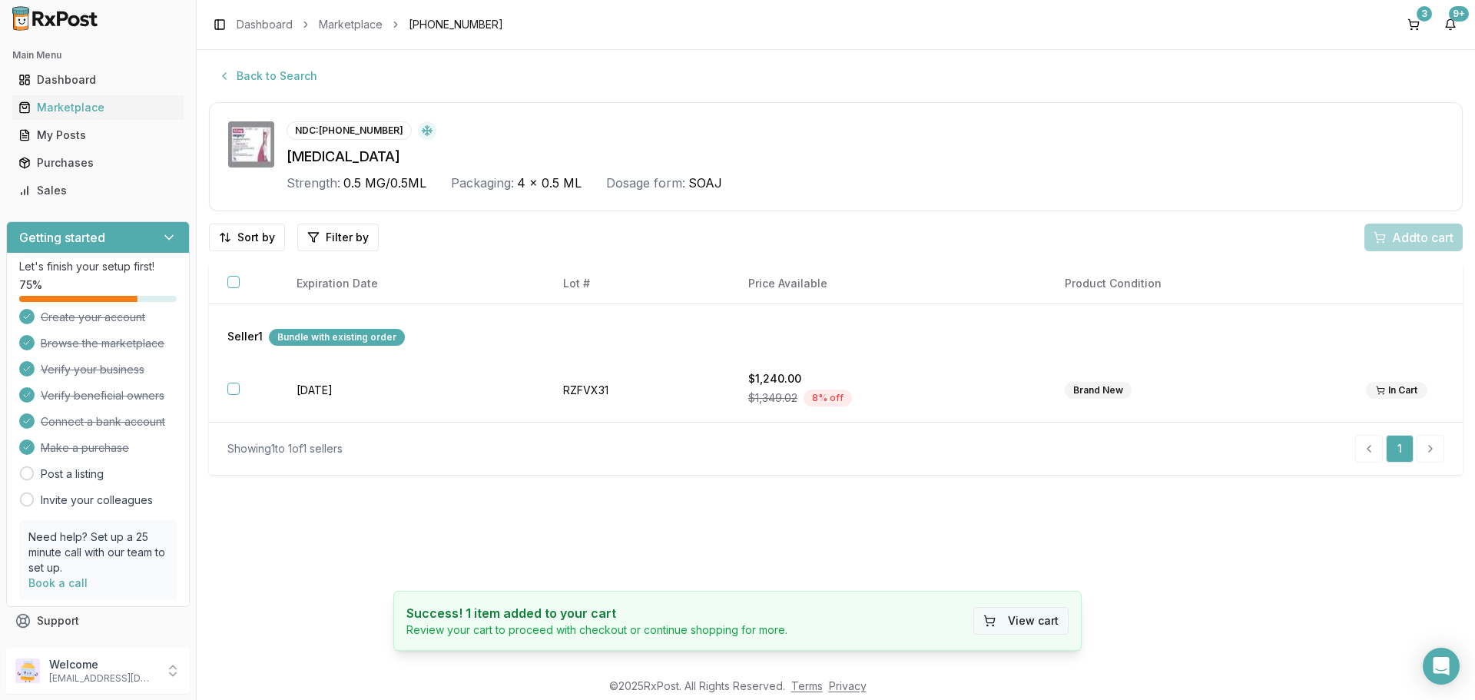
click at [1009, 625] on button "View cart" at bounding box center [1020, 621] width 95 height 28
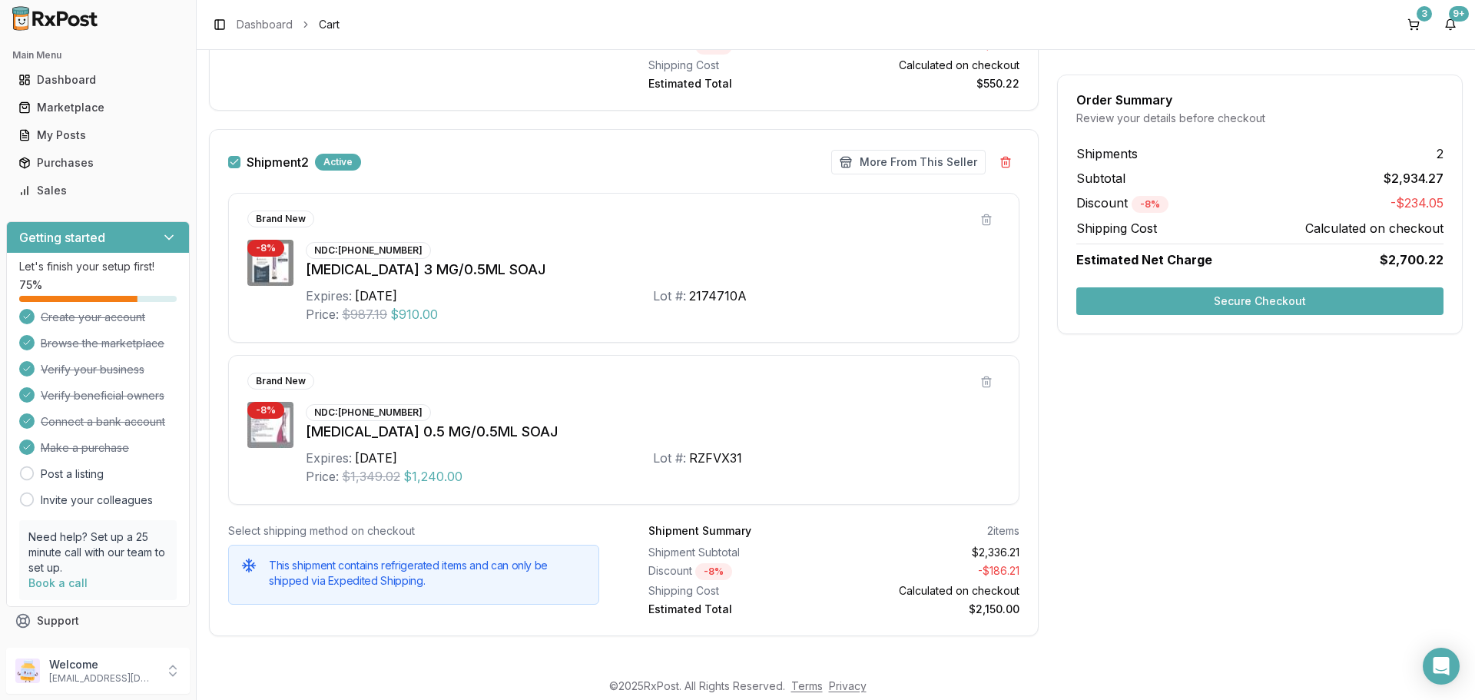
scroll to position [588, 0]
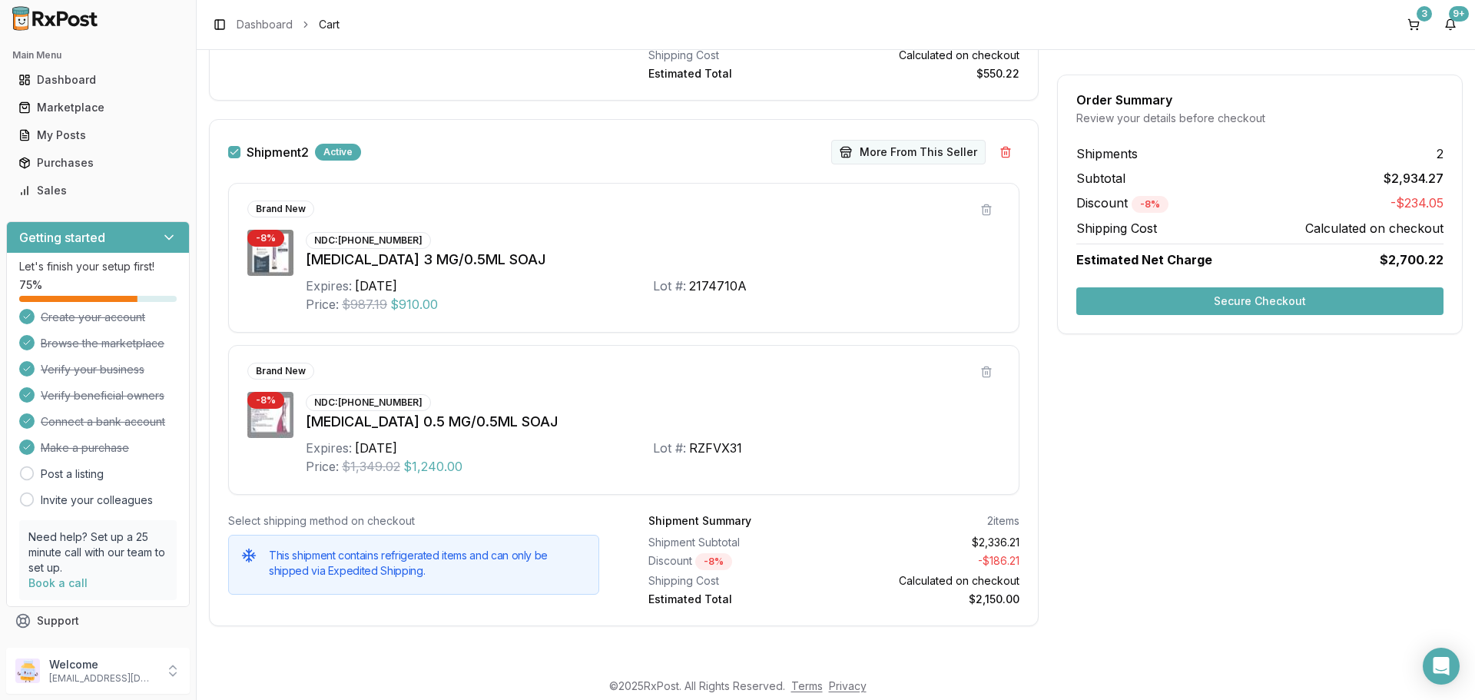
click at [919, 156] on button "More From This Seller" at bounding box center [908, 152] width 154 height 25
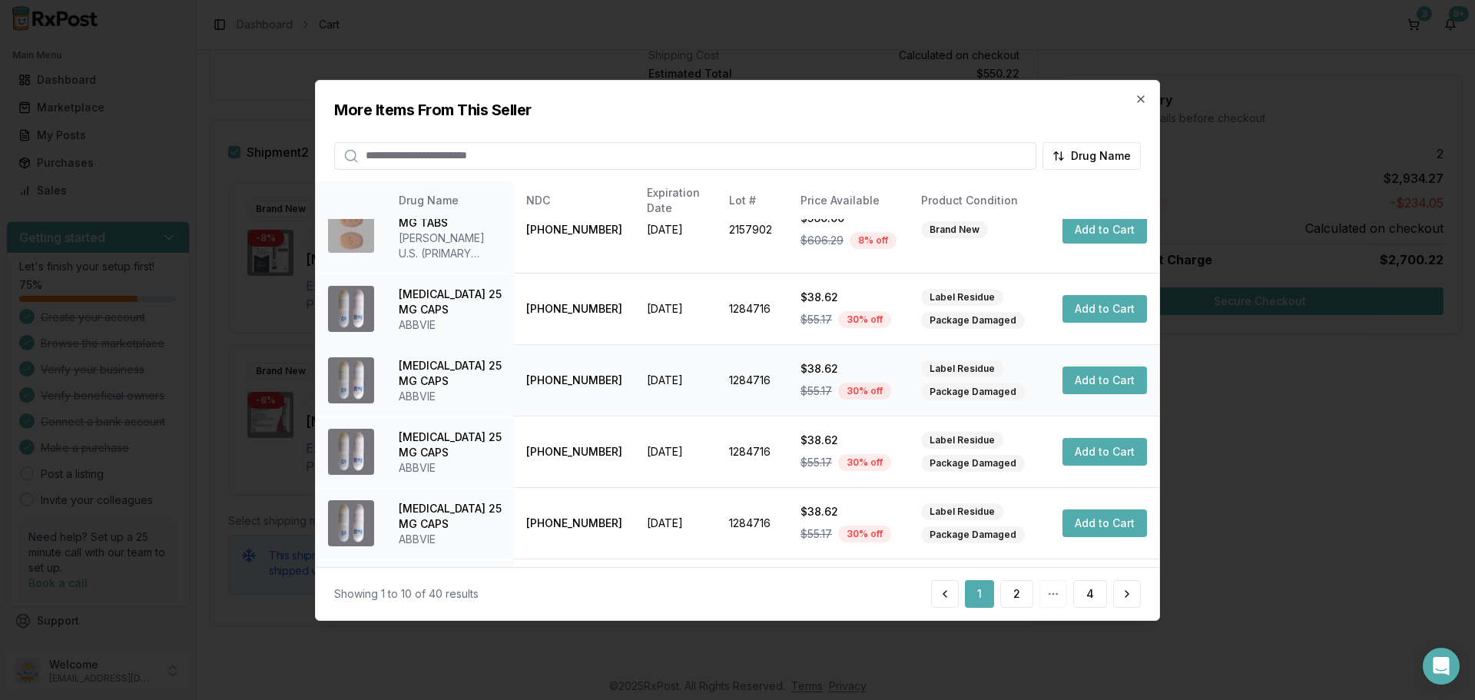
scroll to position [230, 0]
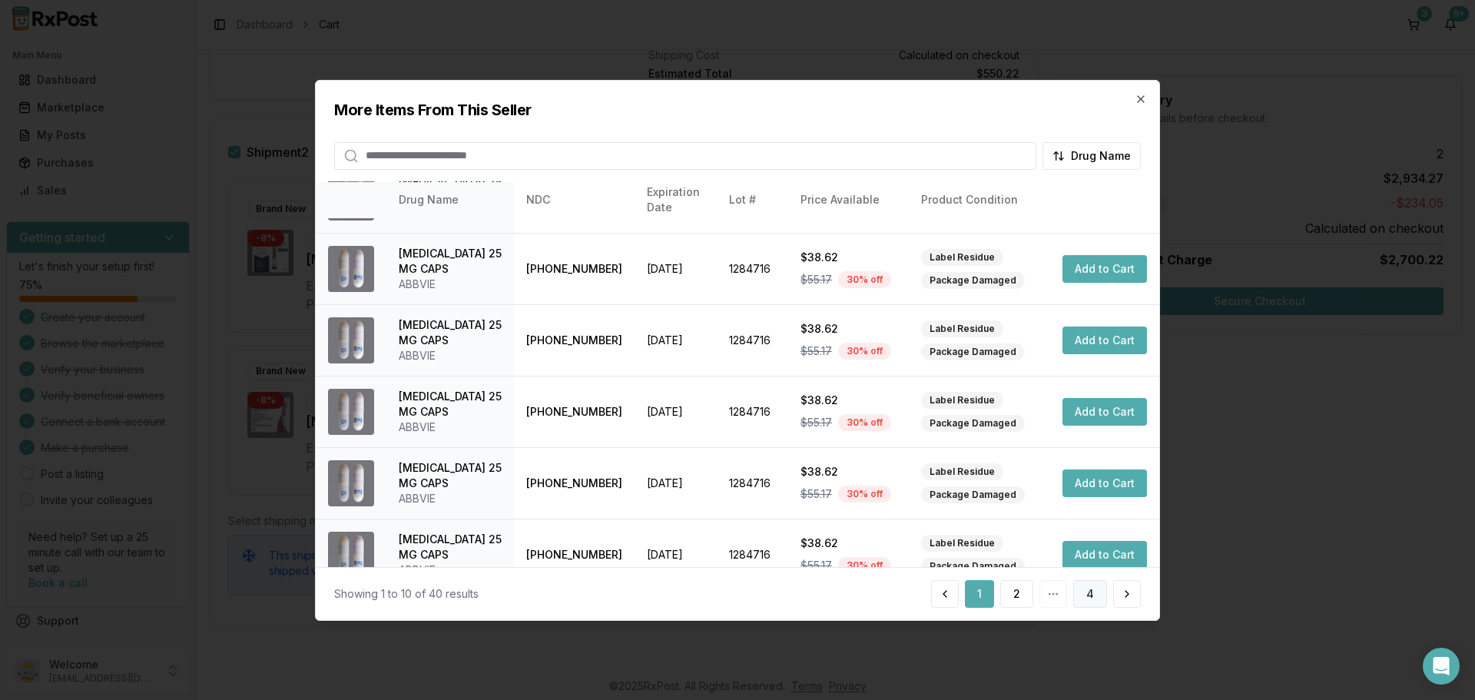
click at [1089, 593] on button "4" at bounding box center [1090, 594] width 34 height 28
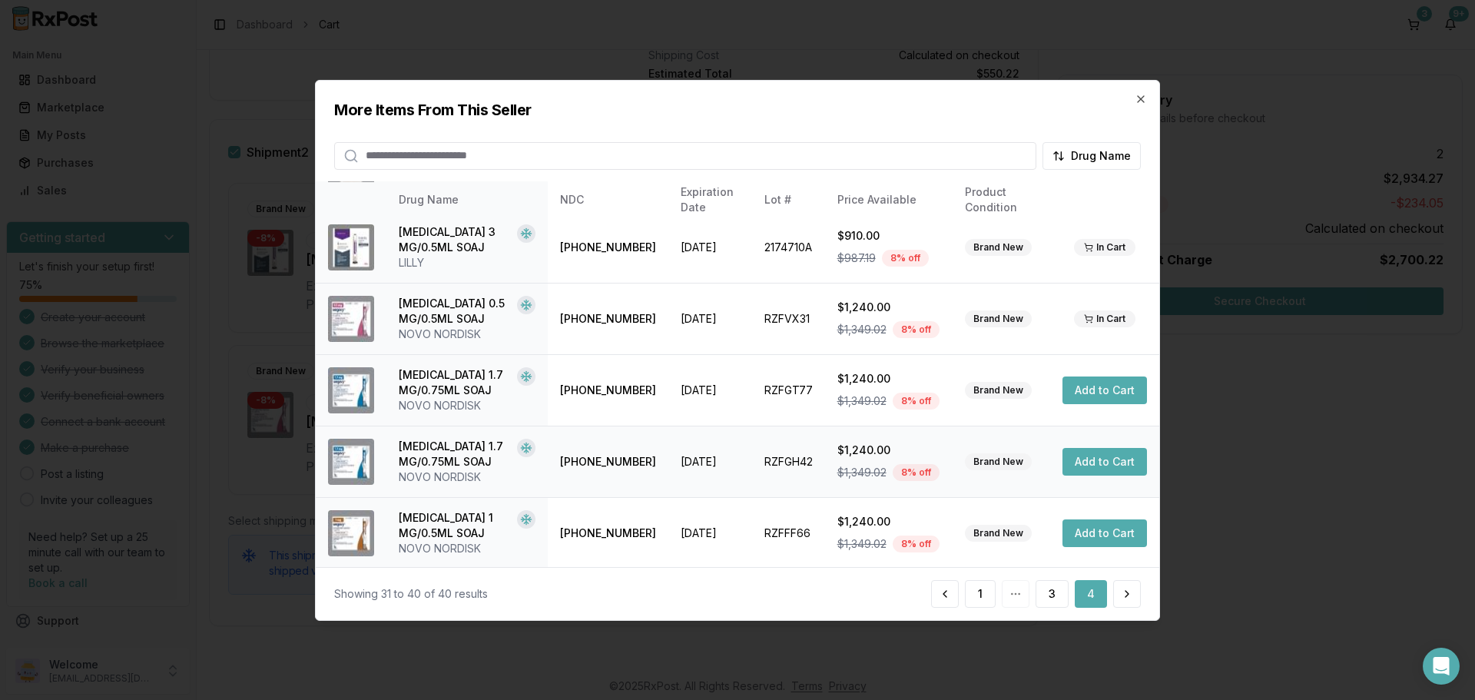
scroll to position [307, 0]
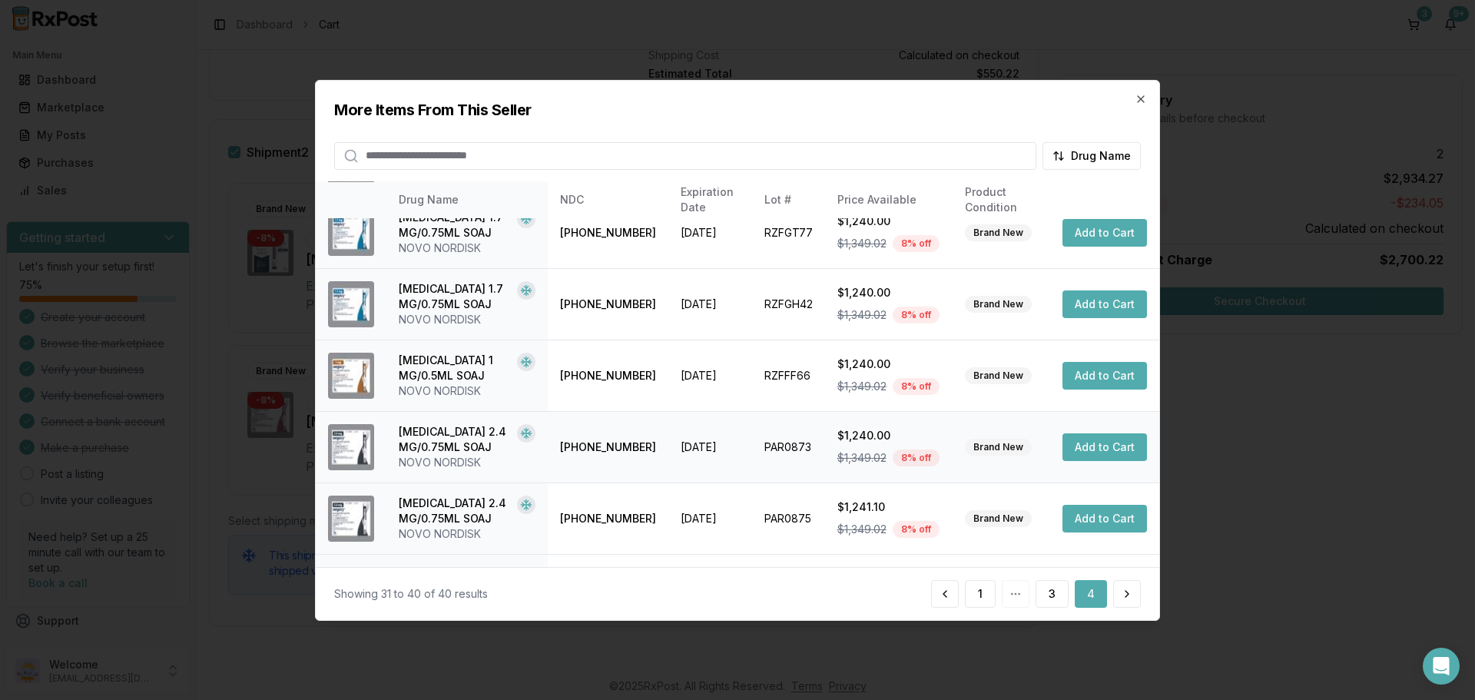
click at [1088, 450] on button "Add to Cart" at bounding box center [1104, 447] width 85 height 28
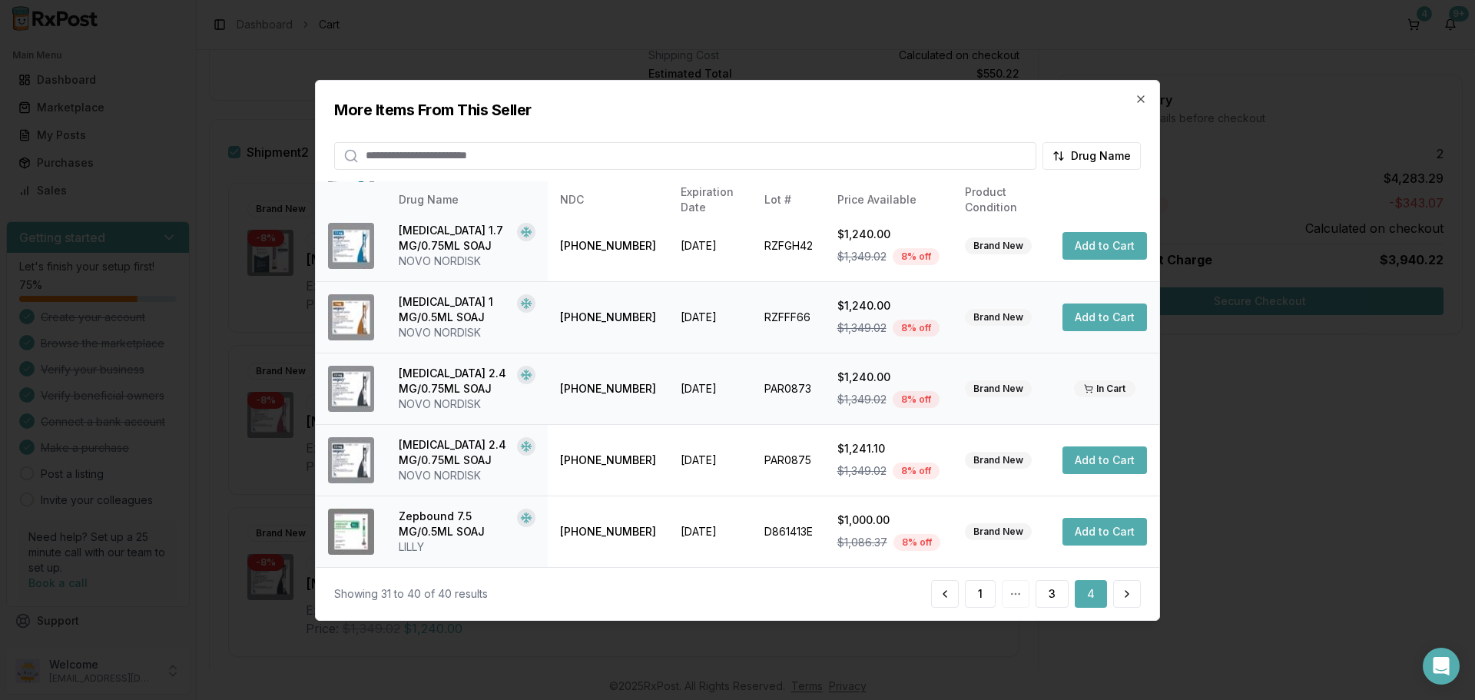
scroll to position [0, 0]
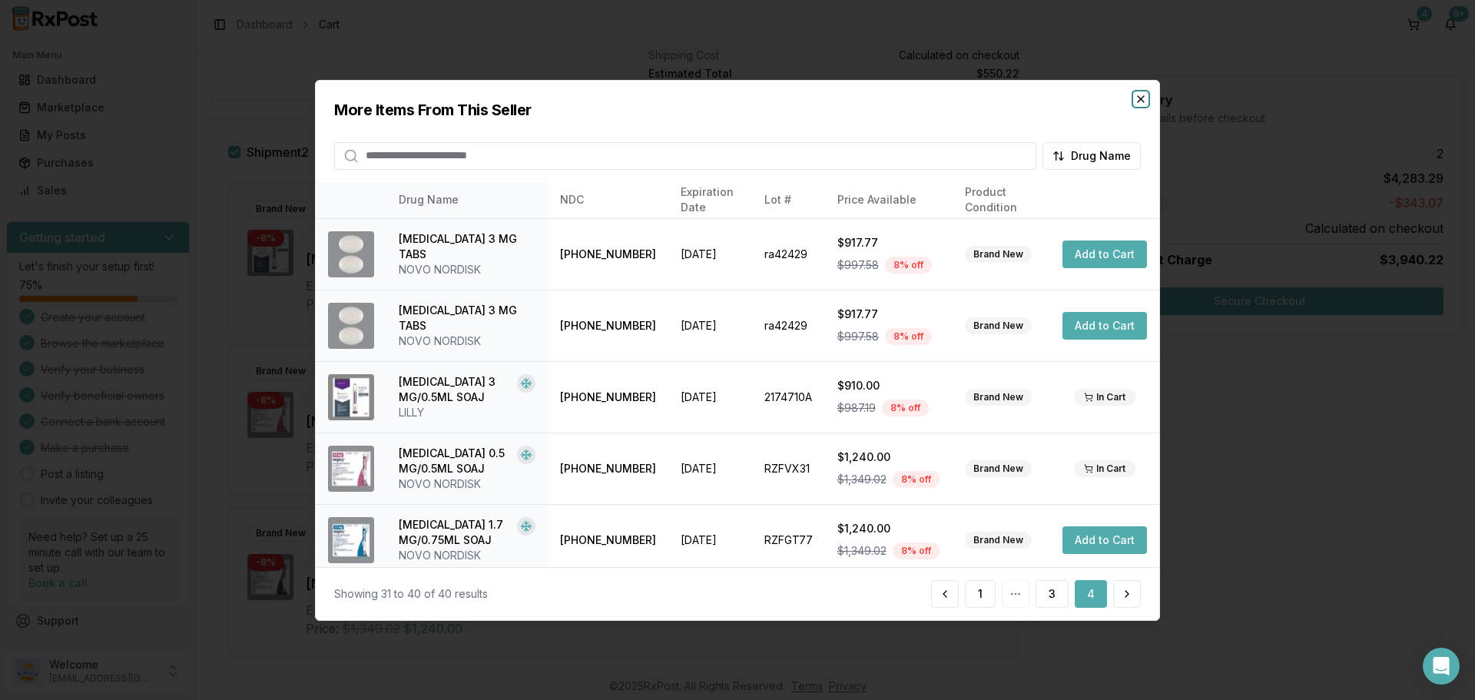
click at [1138, 101] on icon "button" at bounding box center [1141, 98] width 12 height 12
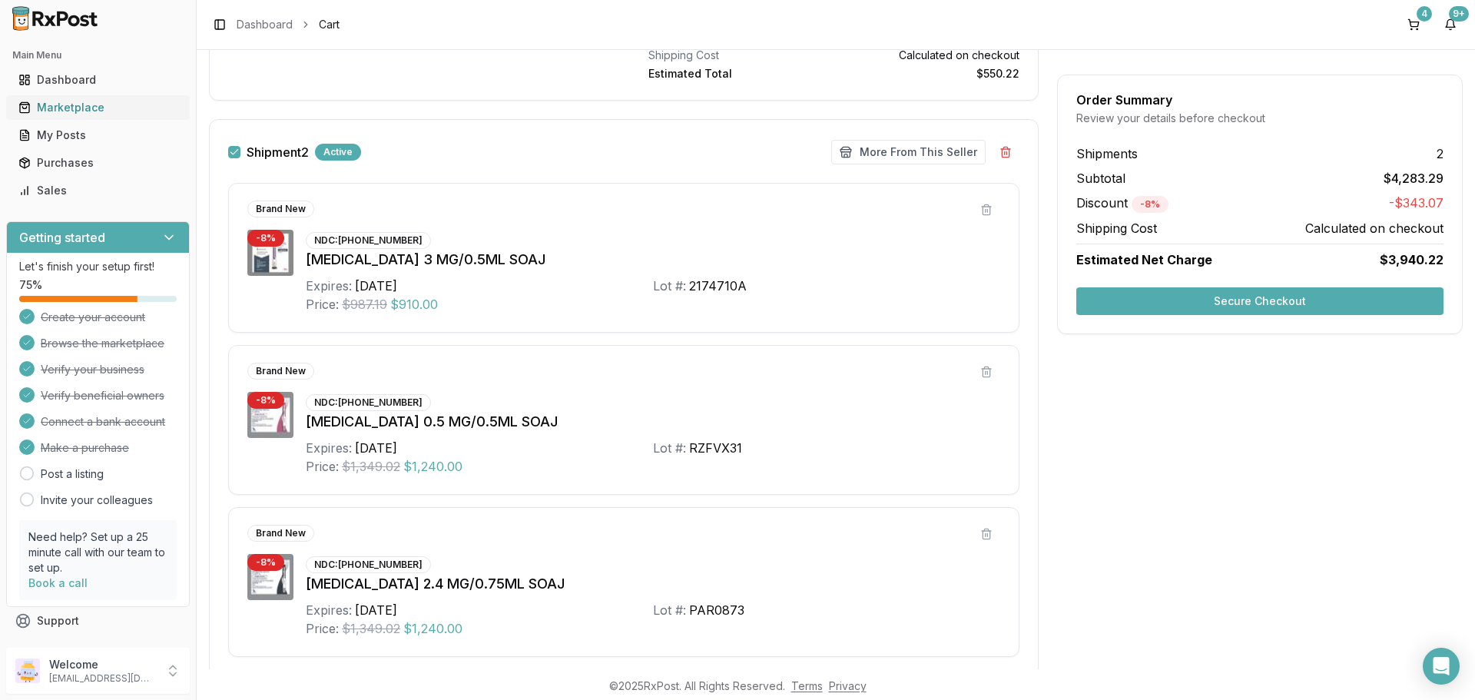
click at [92, 105] on div "Marketplace" at bounding box center [97, 107] width 159 height 15
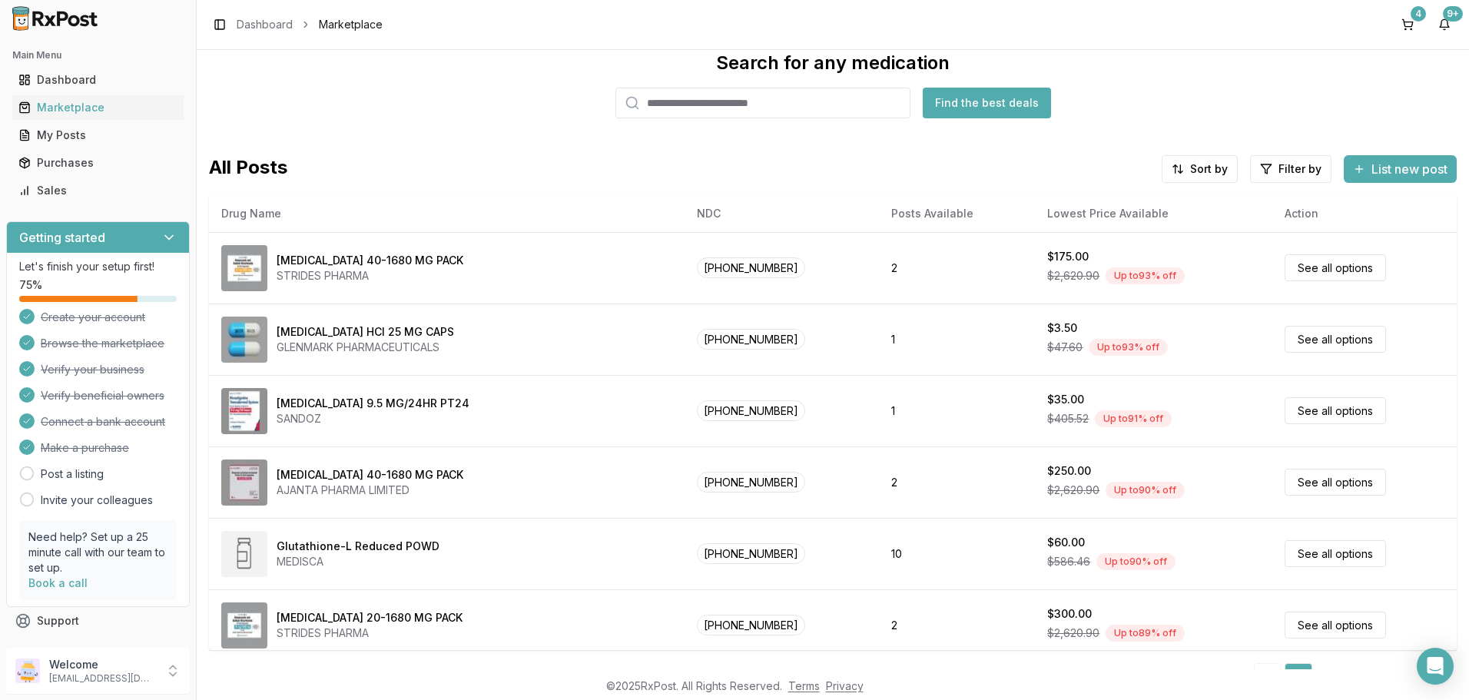
click at [664, 104] on input "search" at bounding box center [762, 103] width 295 height 31
type input "*******"
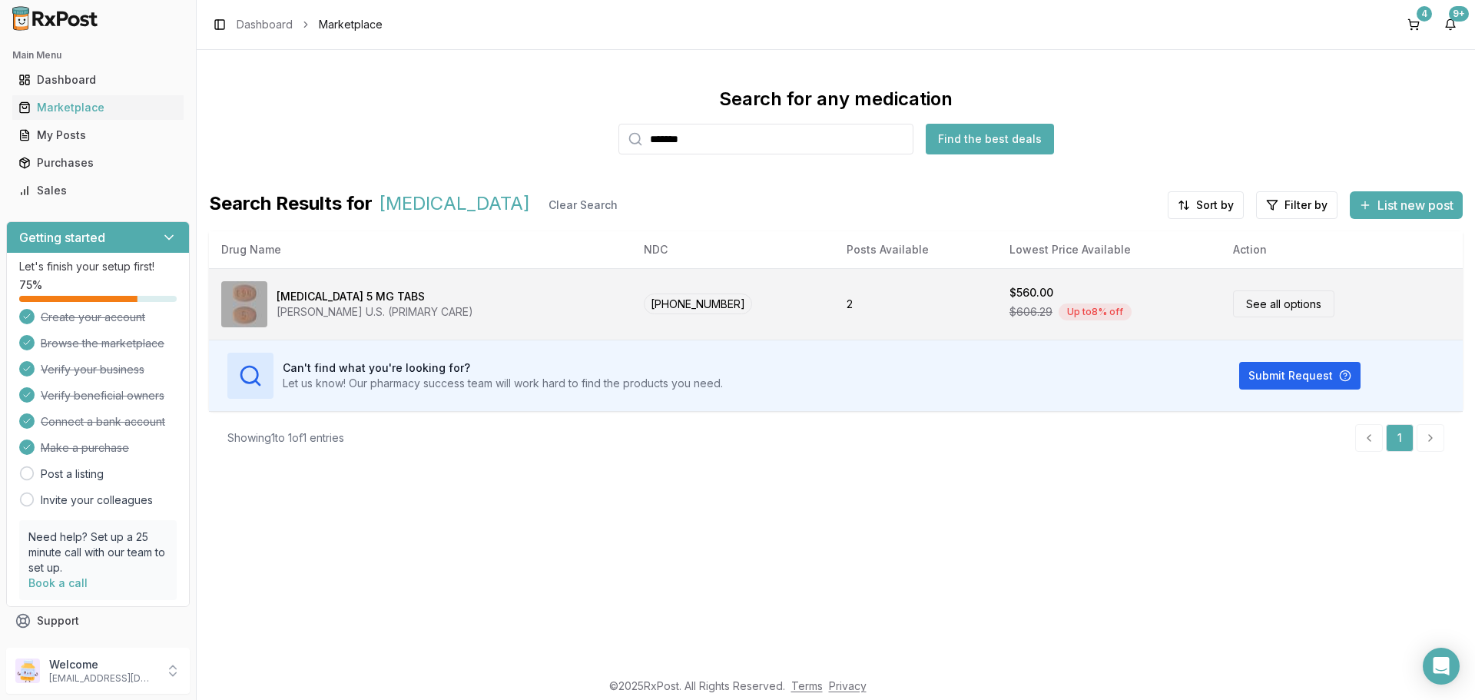
click at [1277, 307] on link "See all options" at bounding box center [1283, 303] width 101 height 27
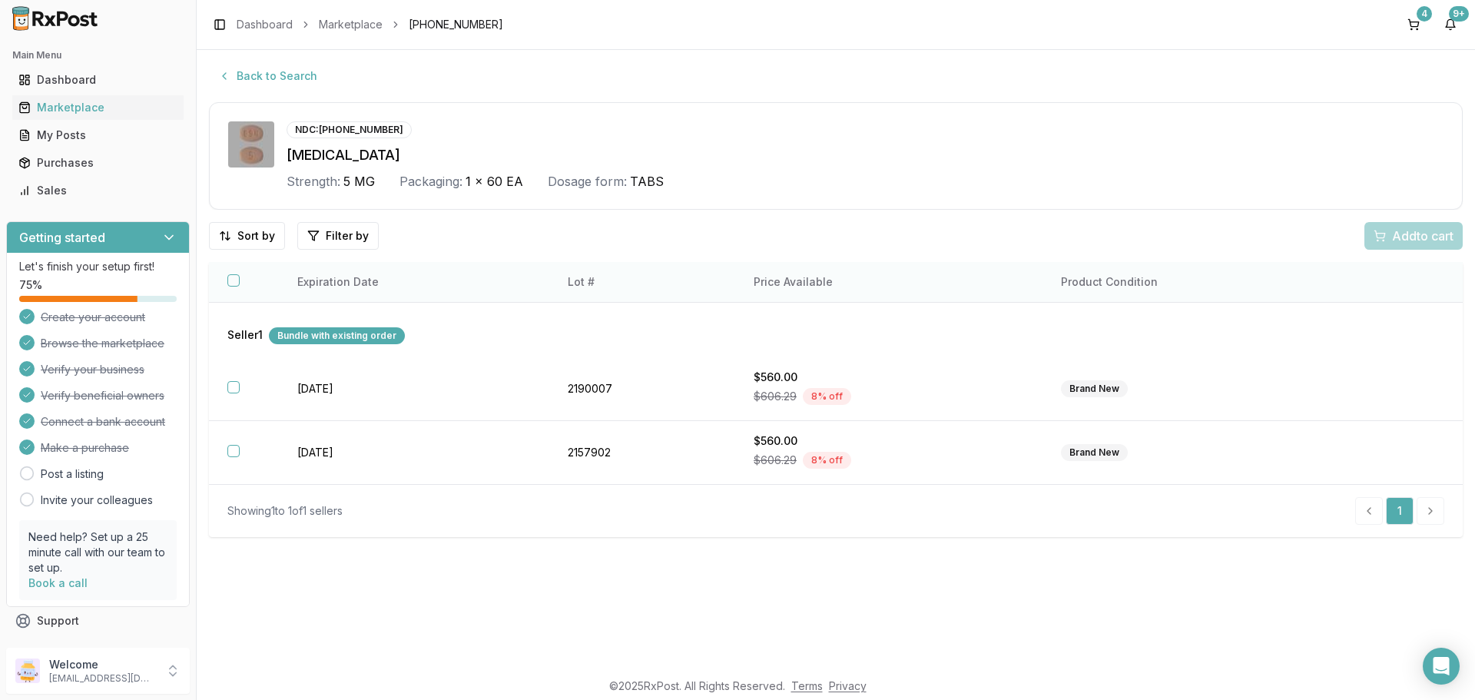
click at [231, 280] on button "button" at bounding box center [233, 280] width 12 height 12
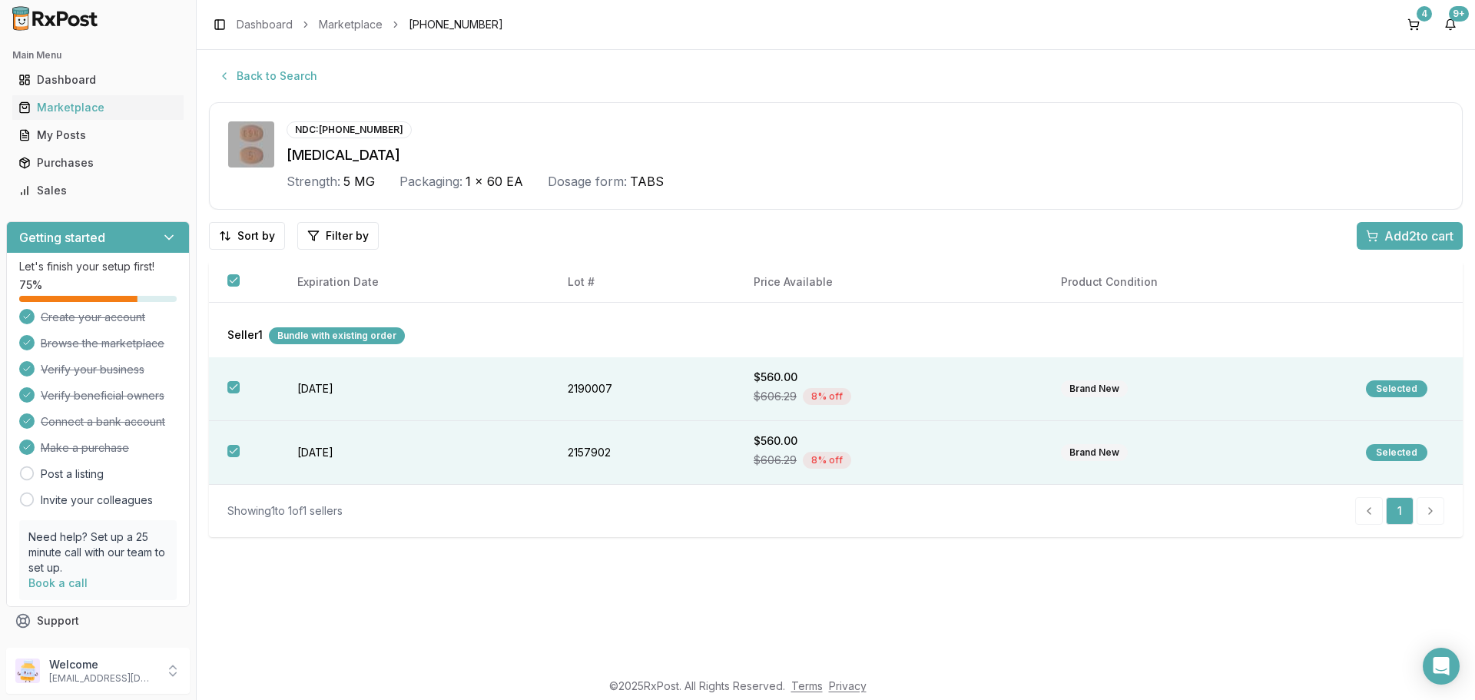
click at [1418, 240] on span "Add 2 to cart" at bounding box center [1418, 236] width 69 height 18
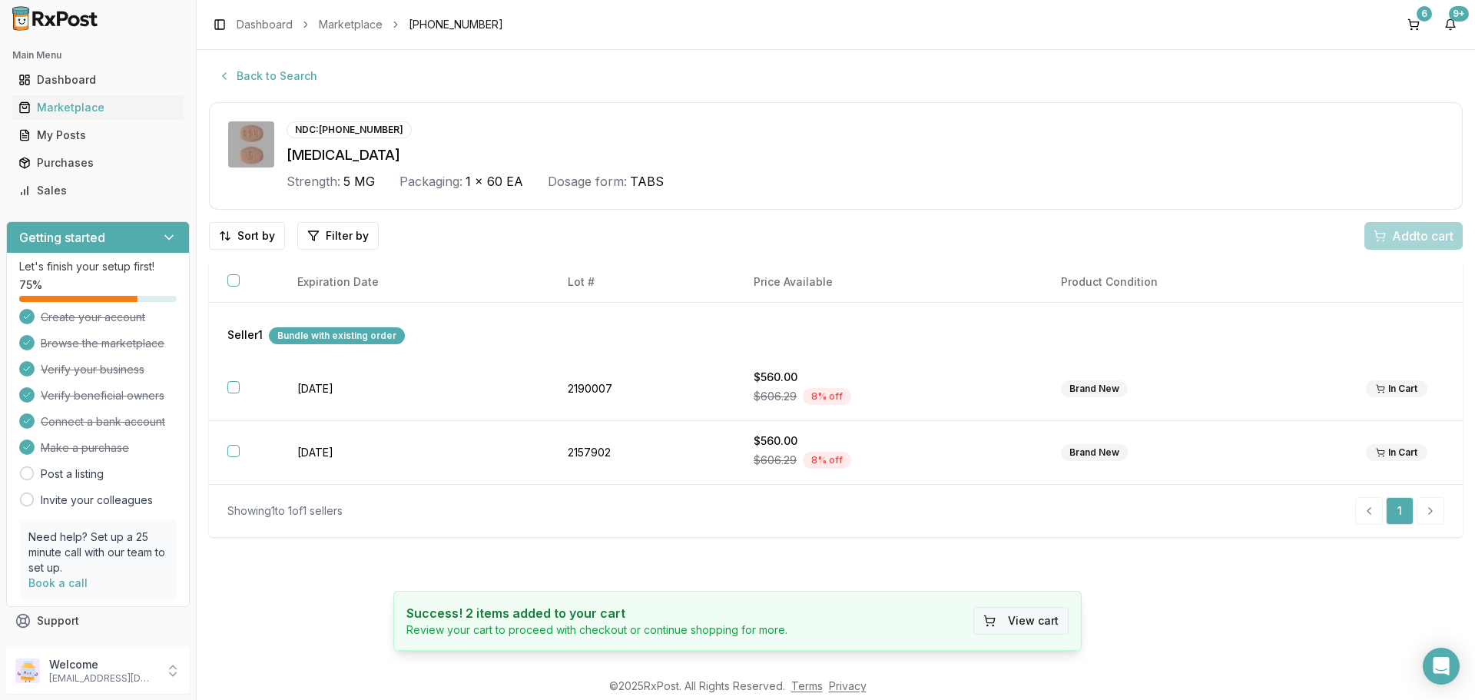
click at [1048, 622] on button "View cart" at bounding box center [1020, 621] width 95 height 28
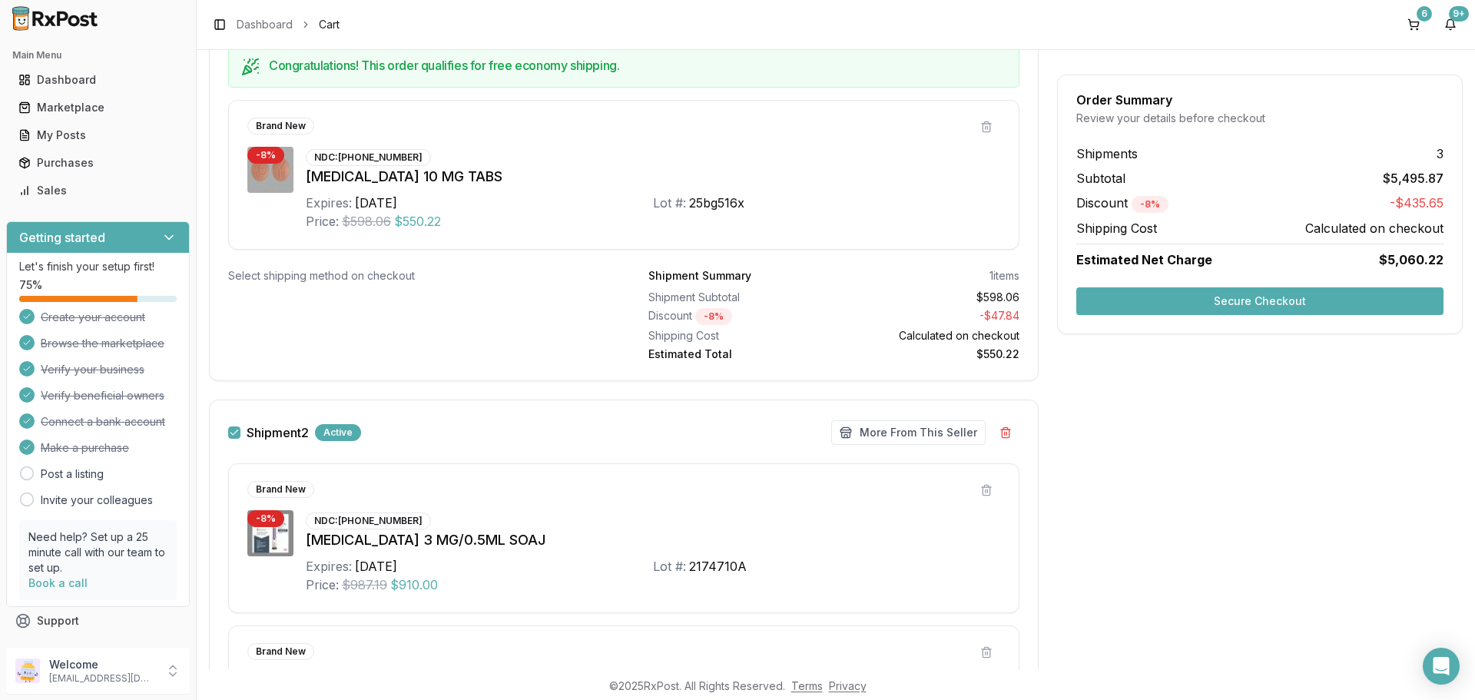
scroll to position [77, 0]
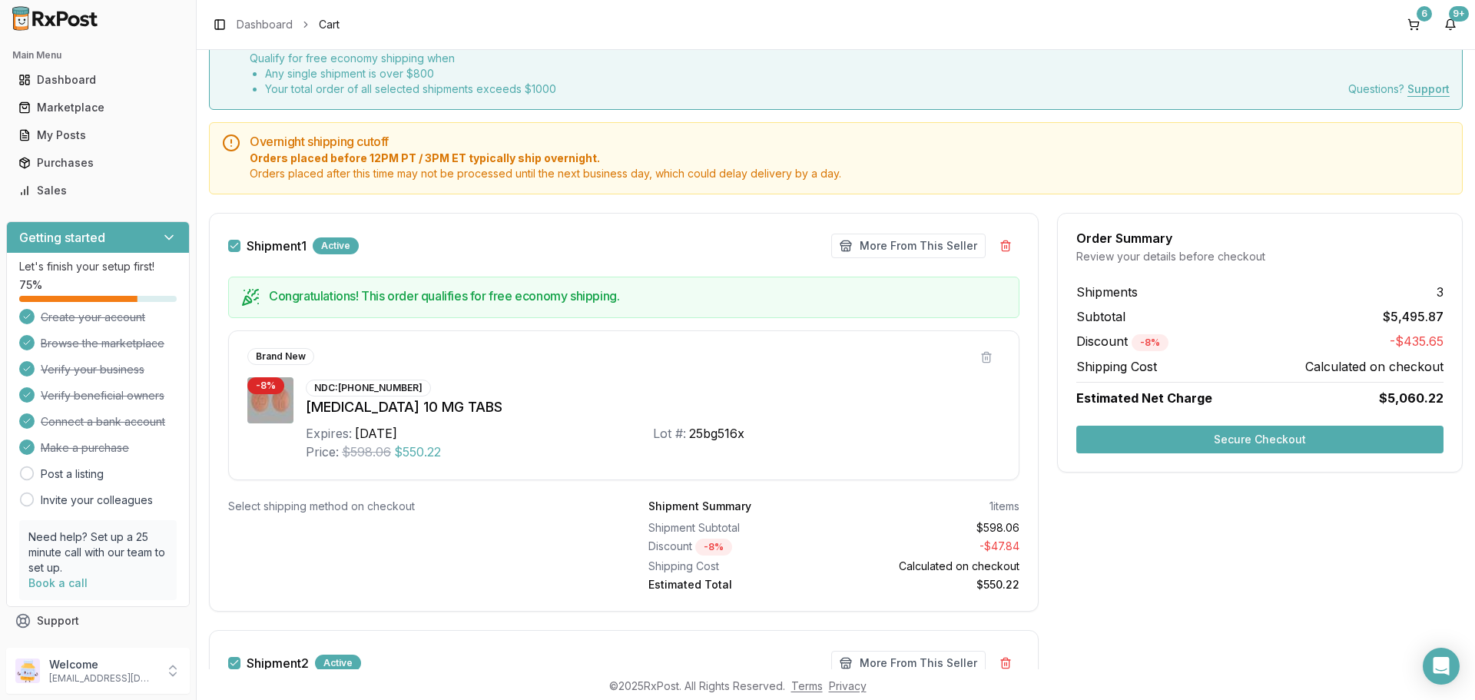
click at [237, 249] on button "Shipment 1" at bounding box center [234, 246] width 12 height 12
click at [1212, 442] on button "Secure Checkout" at bounding box center [1259, 440] width 367 height 28
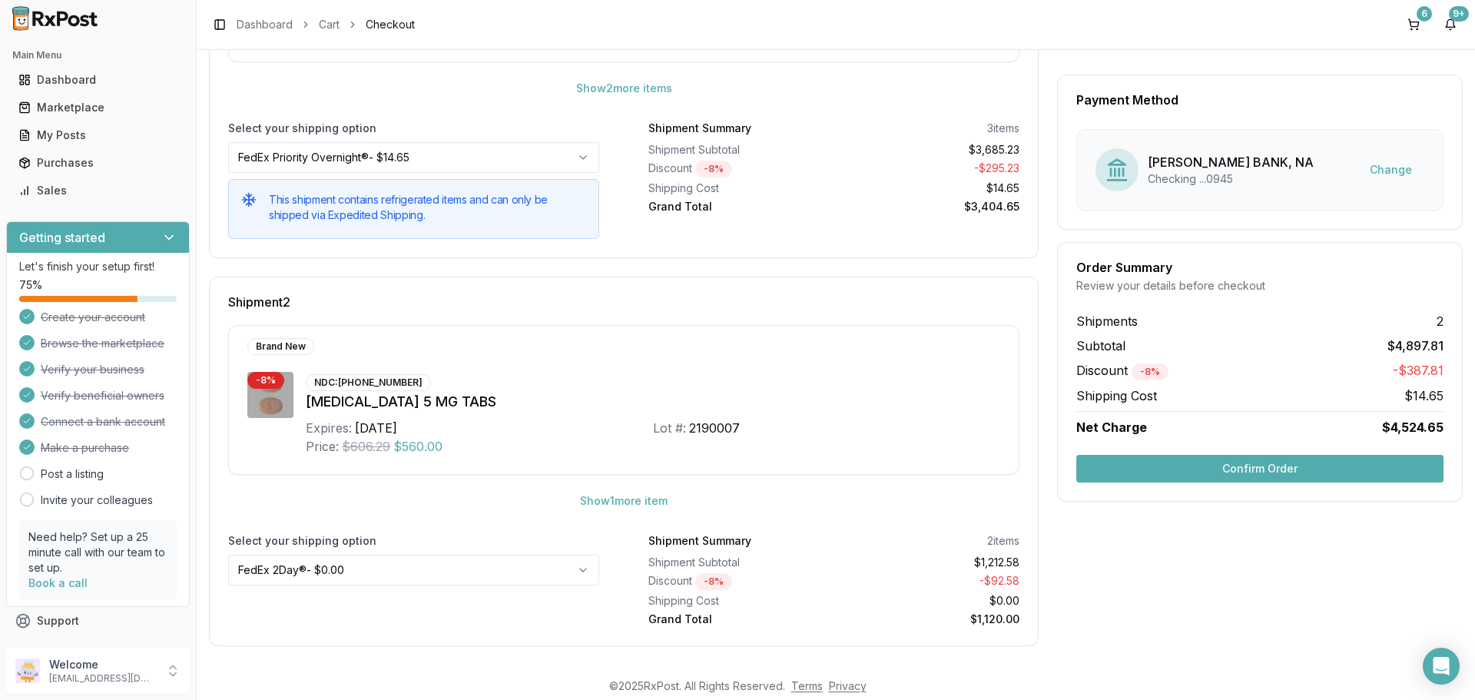
scroll to position [419, 0]
click at [1189, 473] on button "Confirm Order" at bounding box center [1259, 469] width 367 height 28
